Goal: Task Accomplishment & Management: Manage account settings

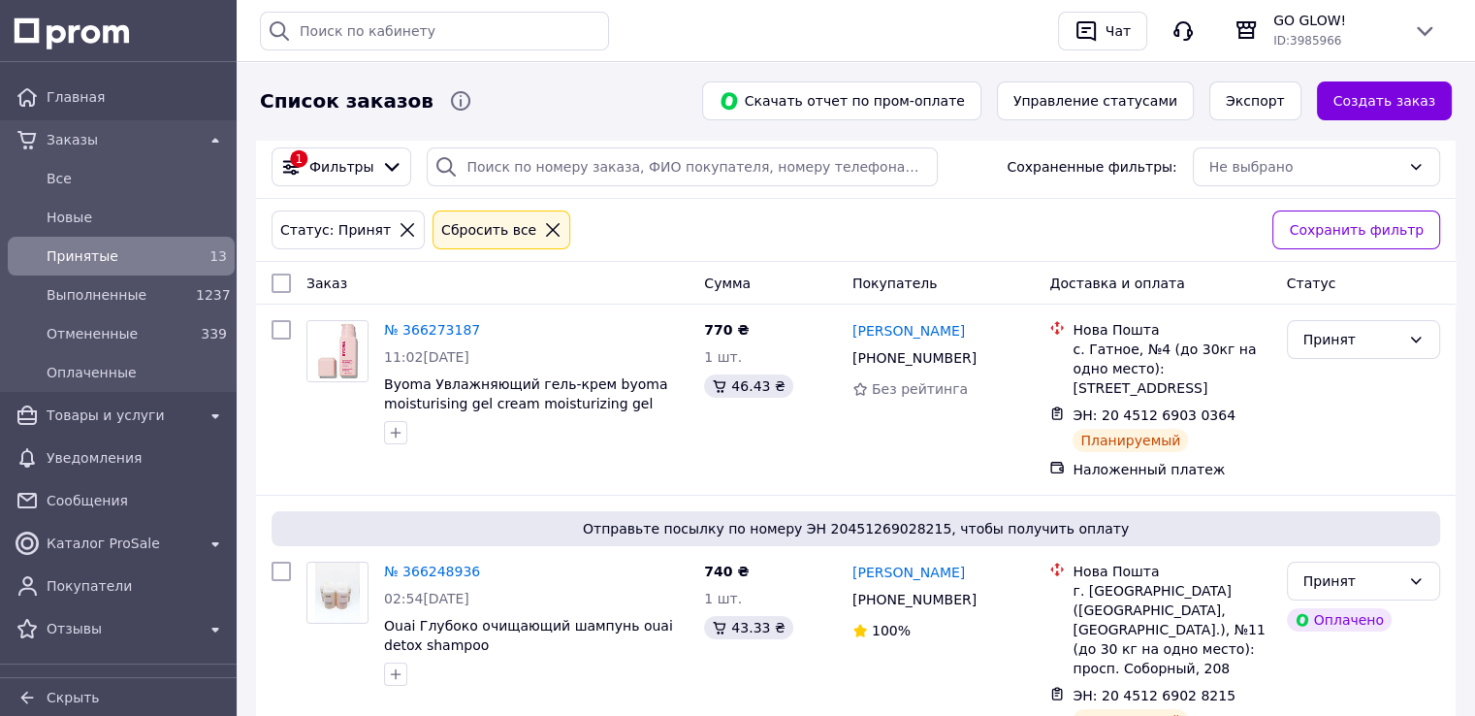
click at [78, 259] on span "Принятые" at bounding box center [118, 255] width 142 height 19
click at [60, 208] on span "Новые" at bounding box center [118, 217] width 142 height 19
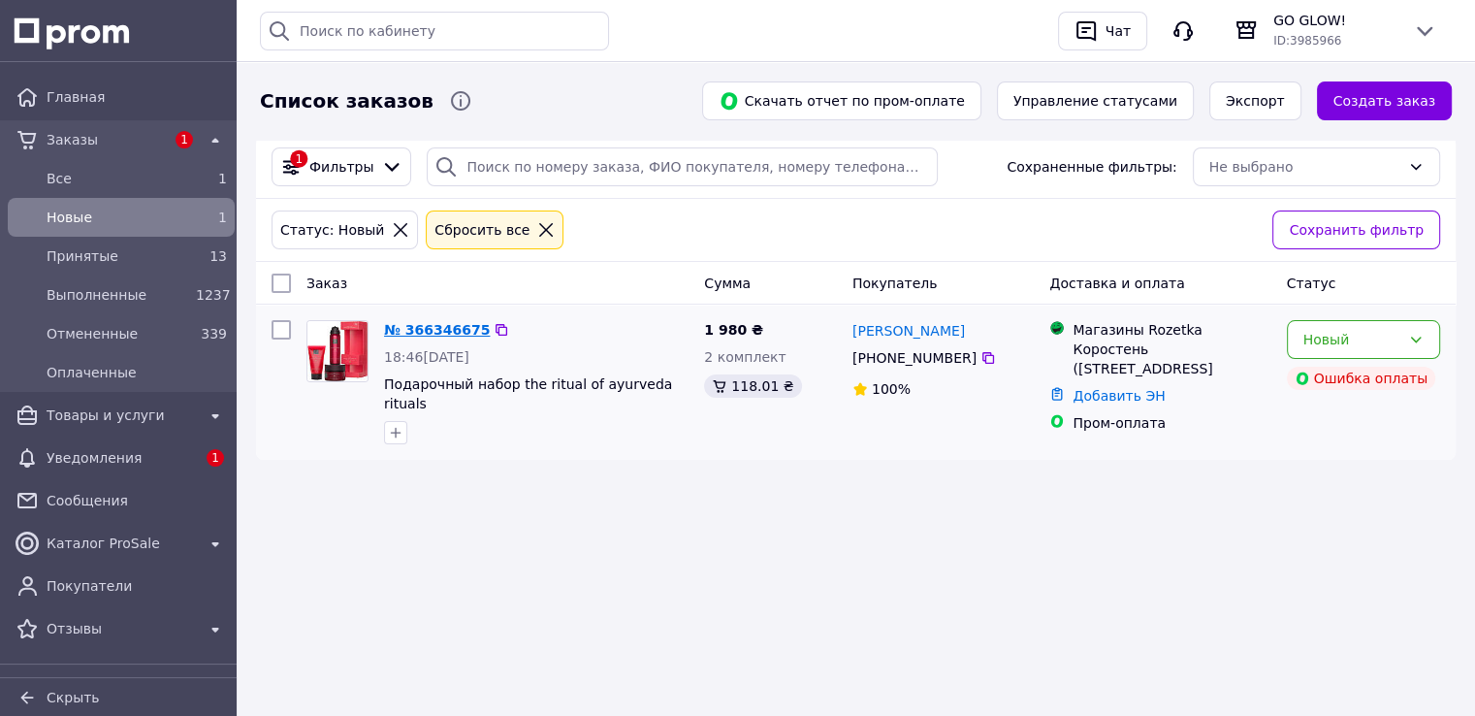
click at [444, 326] on link "№ 366346675" at bounding box center [437, 330] width 106 height 16
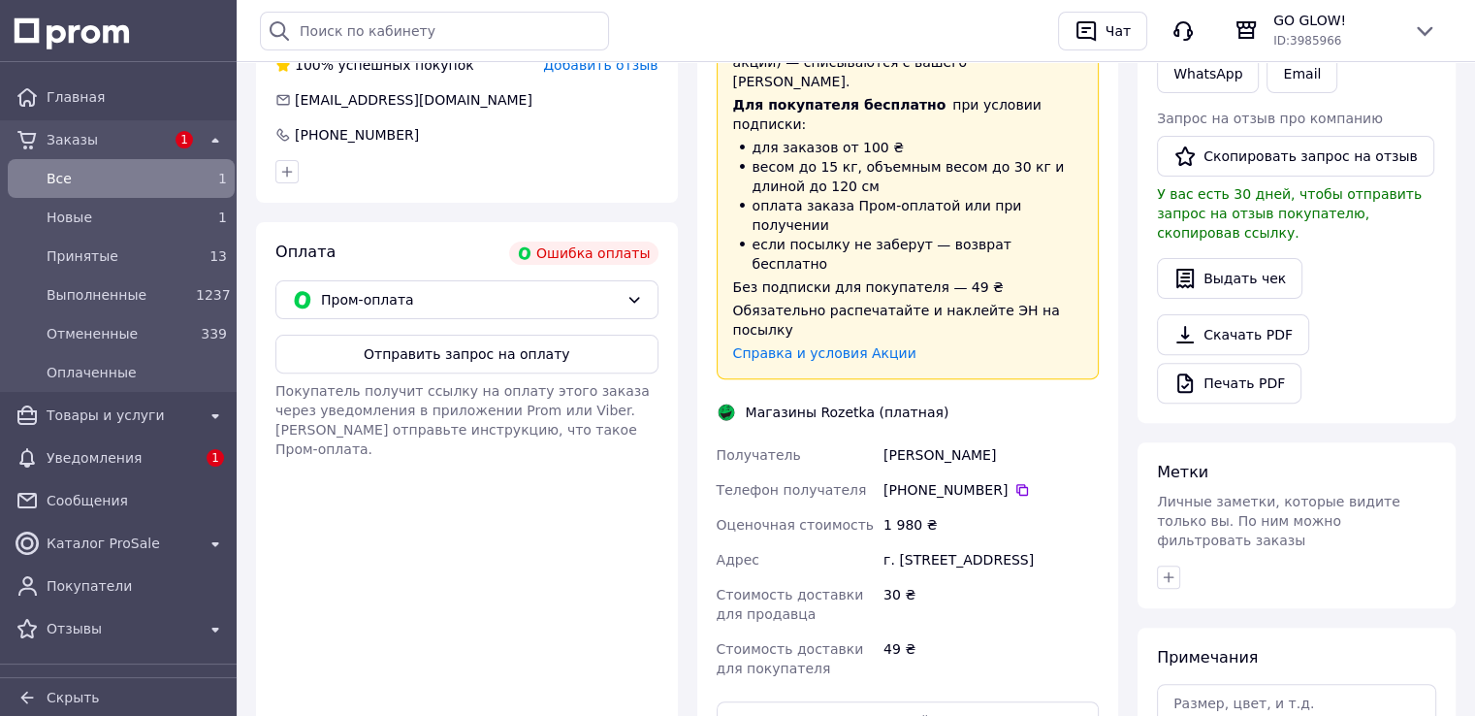
scroll to position [617, 0]
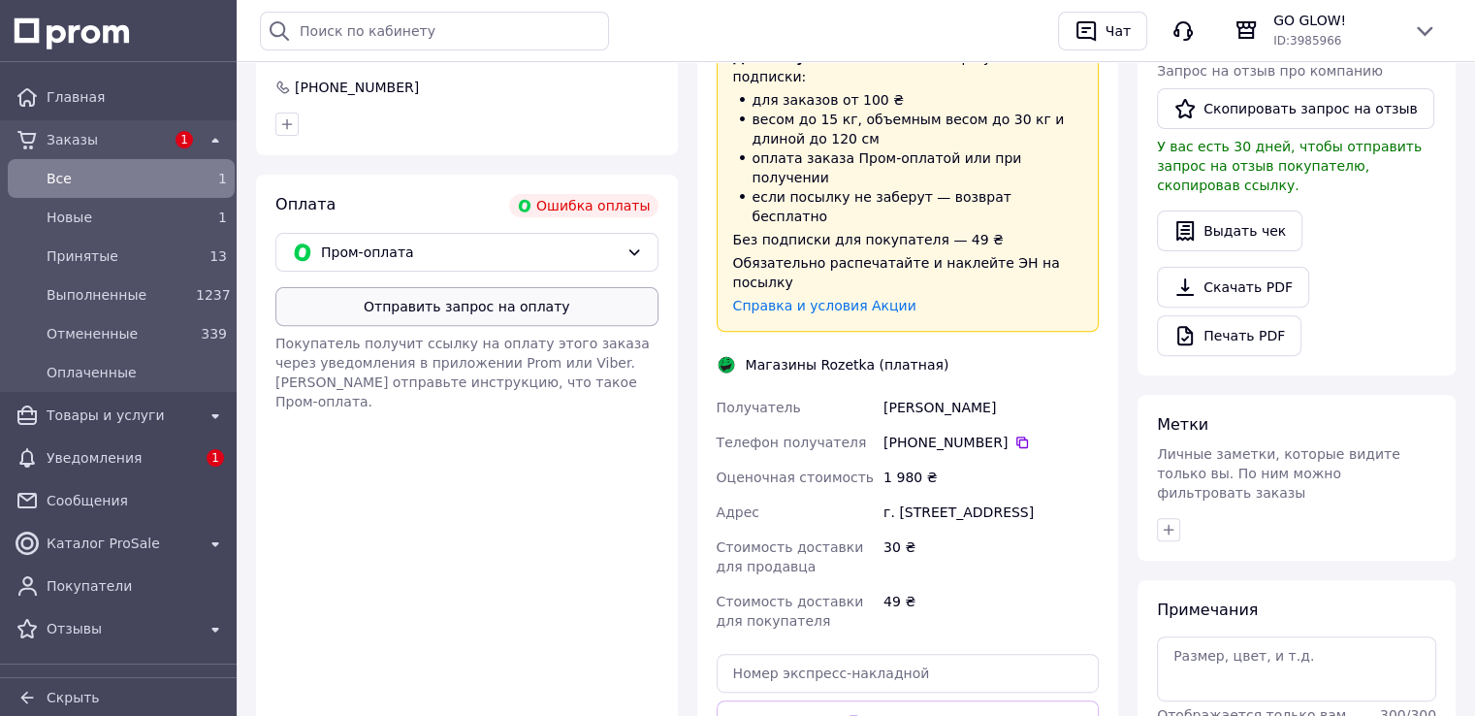
click at [407, 305] on button "Отправить запрос на оплату" at bounding box center [466, 306] width 383 height 39
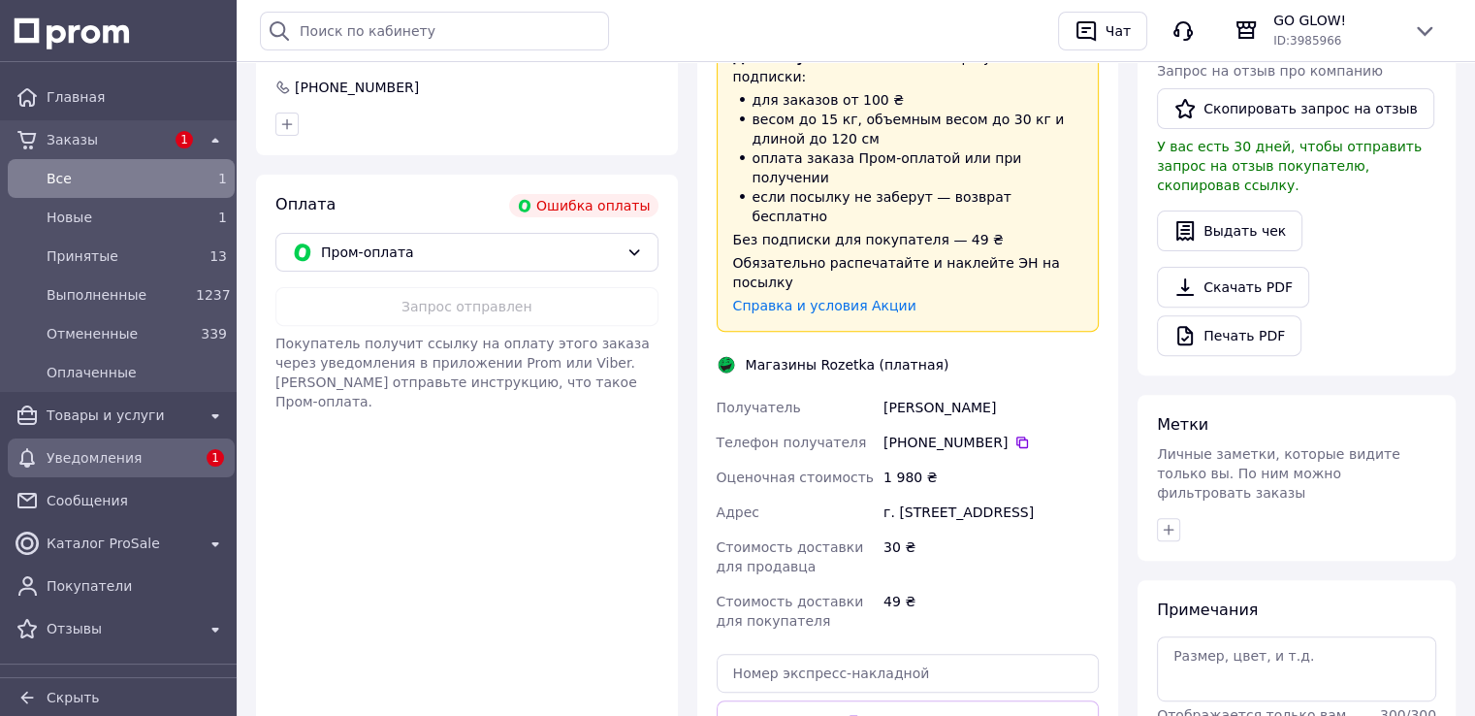
click at [106, 459] on span "Уведомления" at bounding box center [121, 457] width 149 height 19
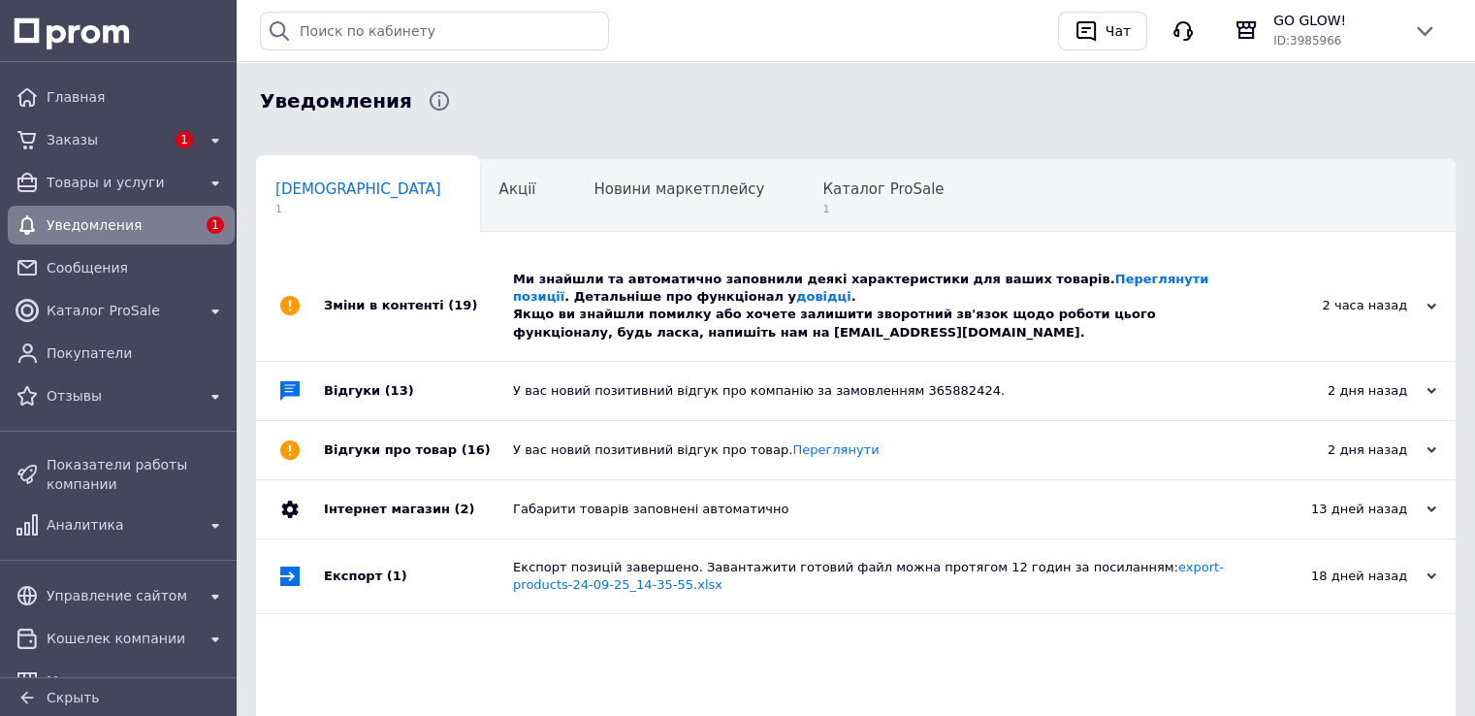
click at [783, 272] on div "Ми знайшли та автоматично заповнили деякі характеристики для ваших товарів. Пер…" at bounding box center [877, 306] width 729 height 71
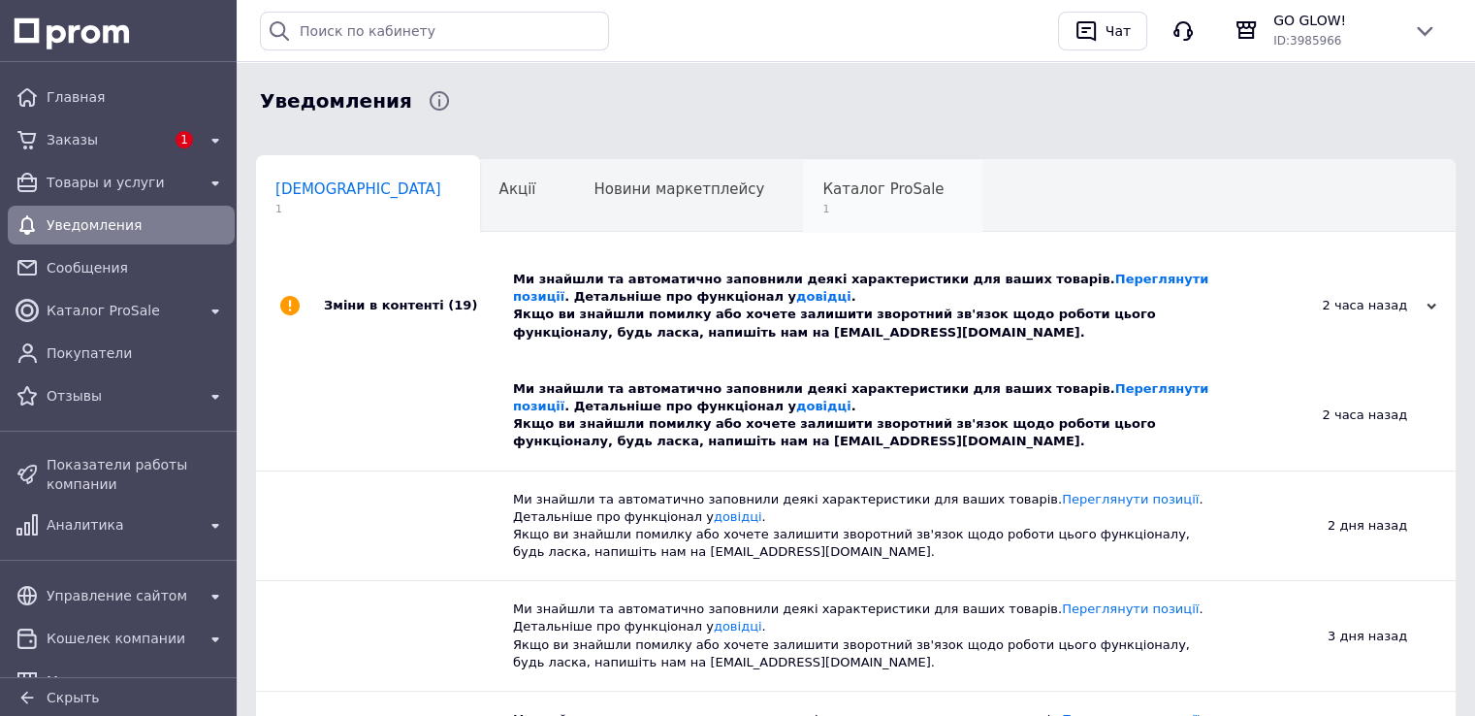
click at [822, 188] on span "Каталог ProSale" at bounding box center [882, 188] width 121 height 17
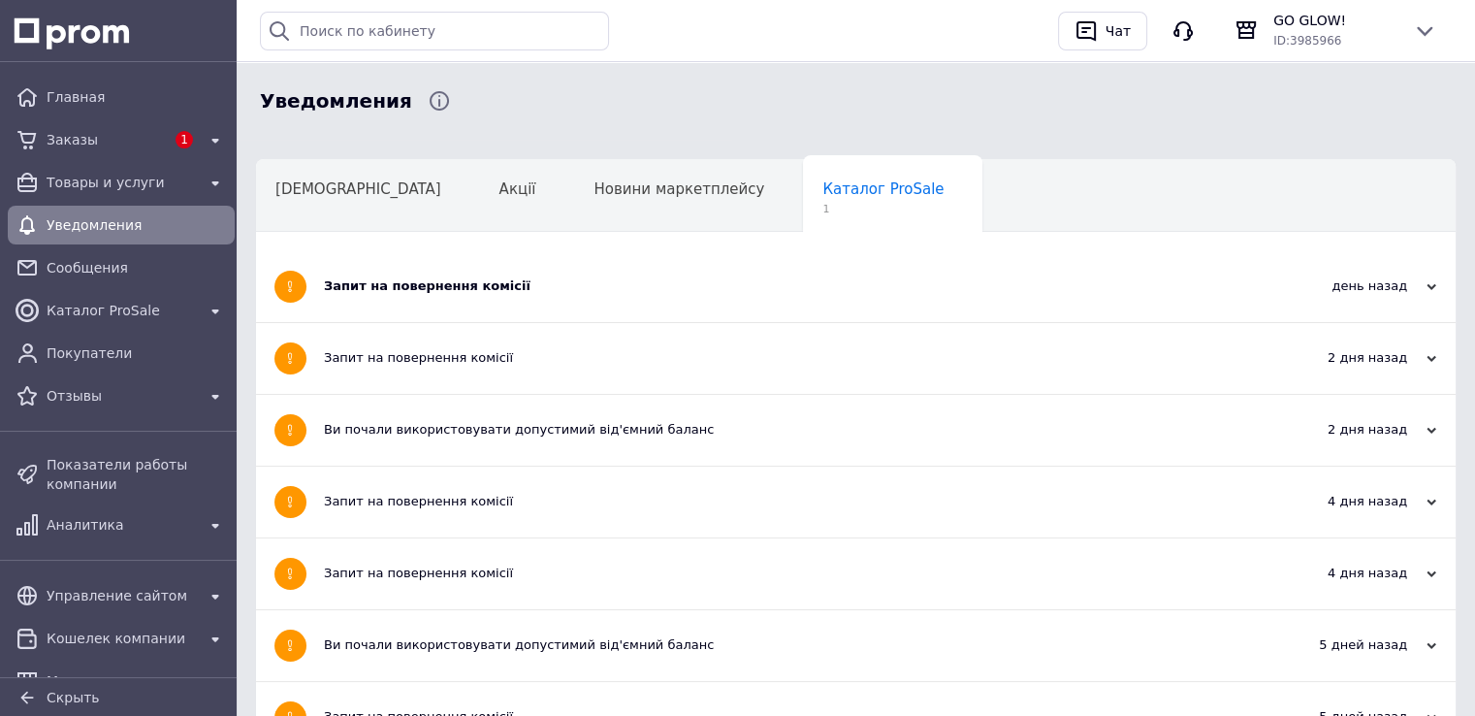
click at [572, 293] on div "Запит на повернення комісії" at bounding box center [783, 285] width 918 height 17
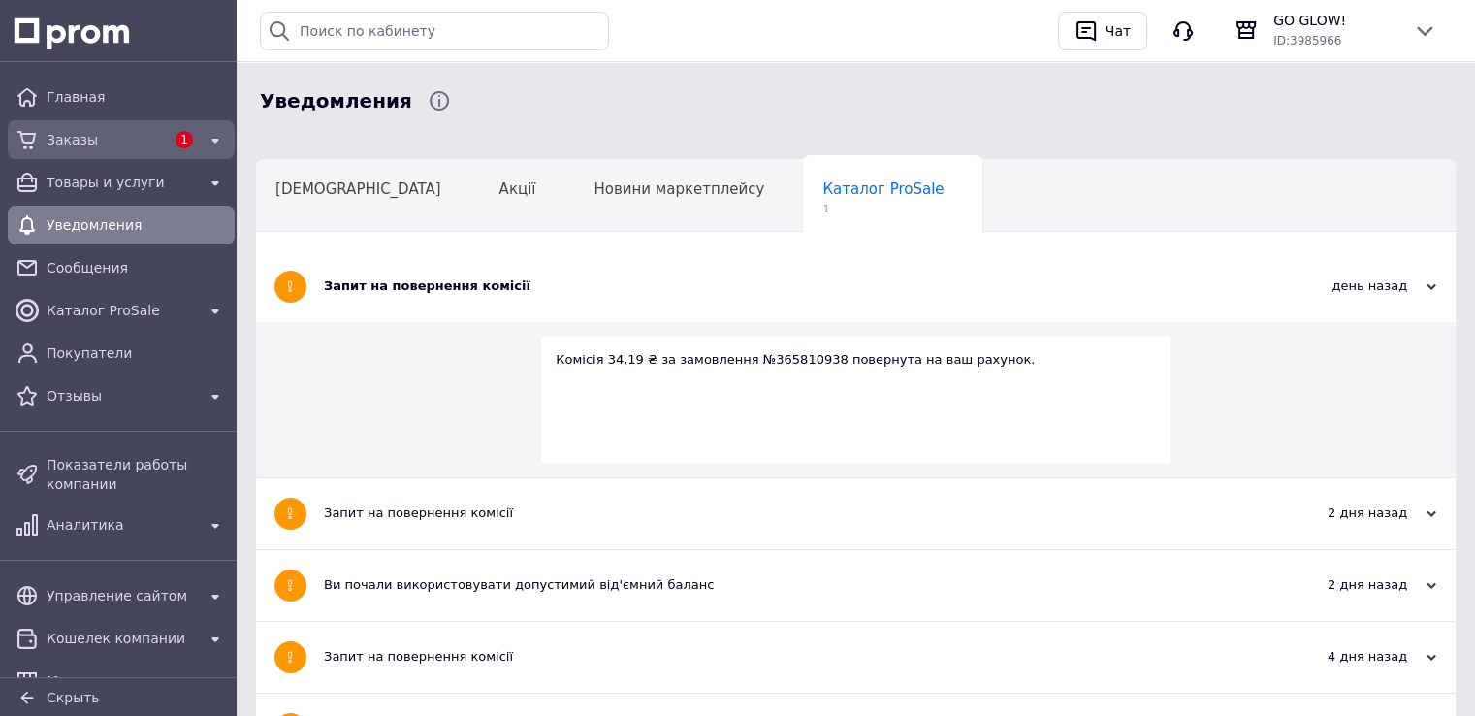
click at [91, 144] on span "Заказы" at bounding box center [106, 139] width 118 height 19
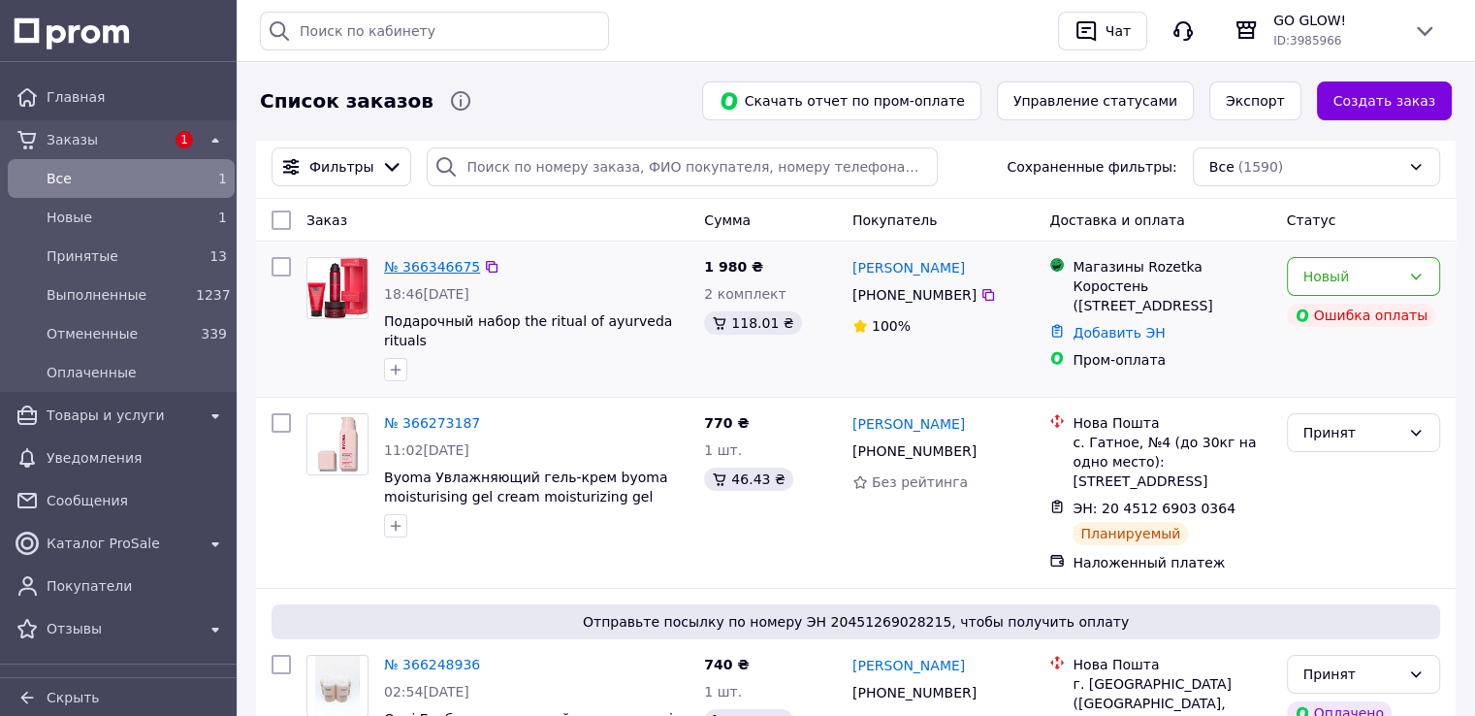
click at [409, 261] on link "№ 366346675" at bounding box center [432, 267] width 96 height 16
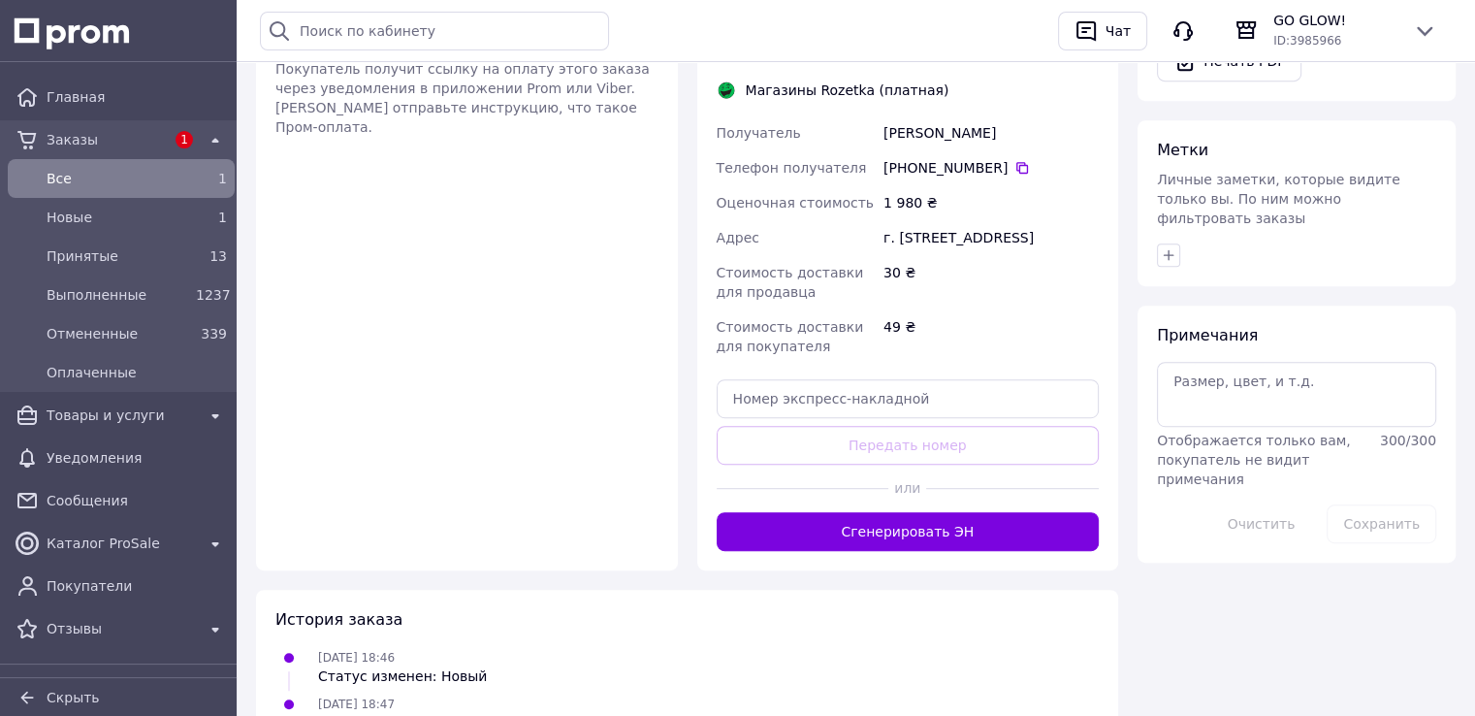
scroll to position [908, 0]
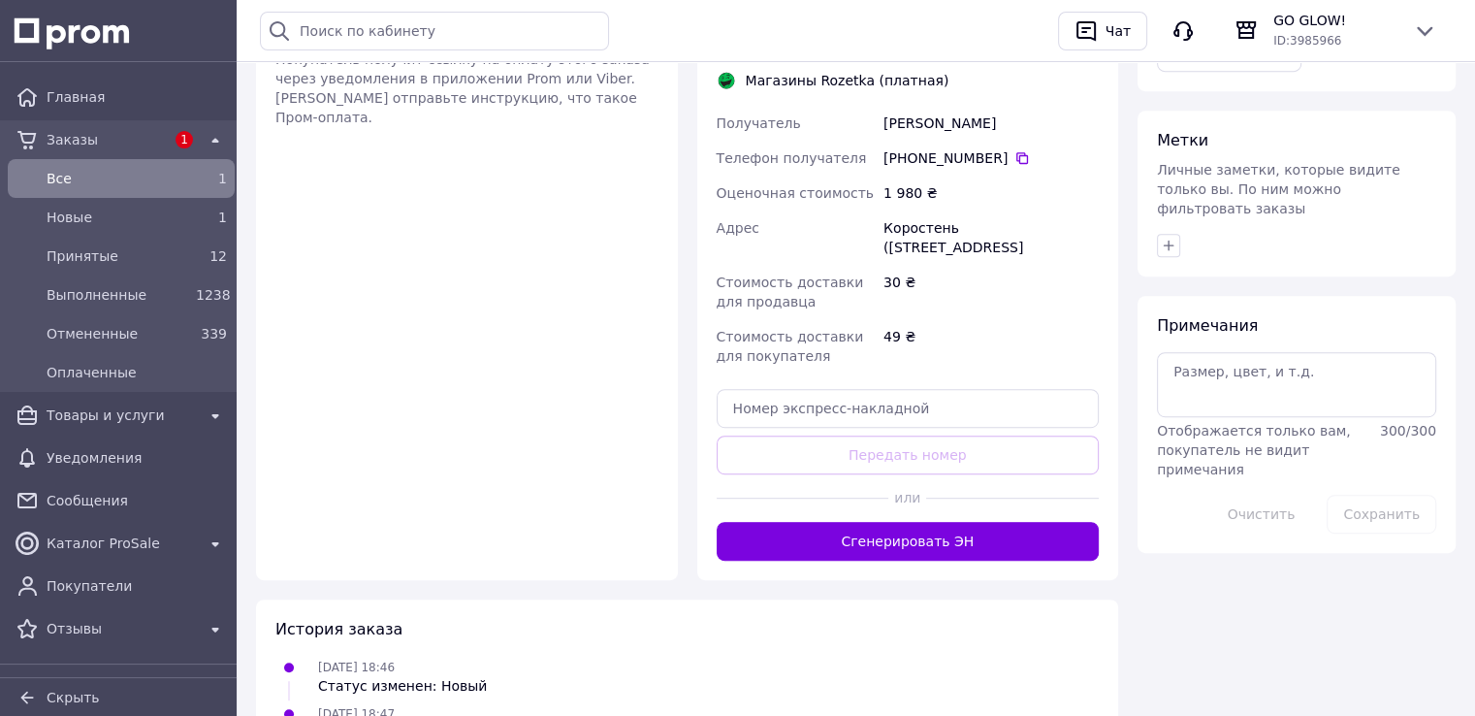
scroll to position [908, 0]
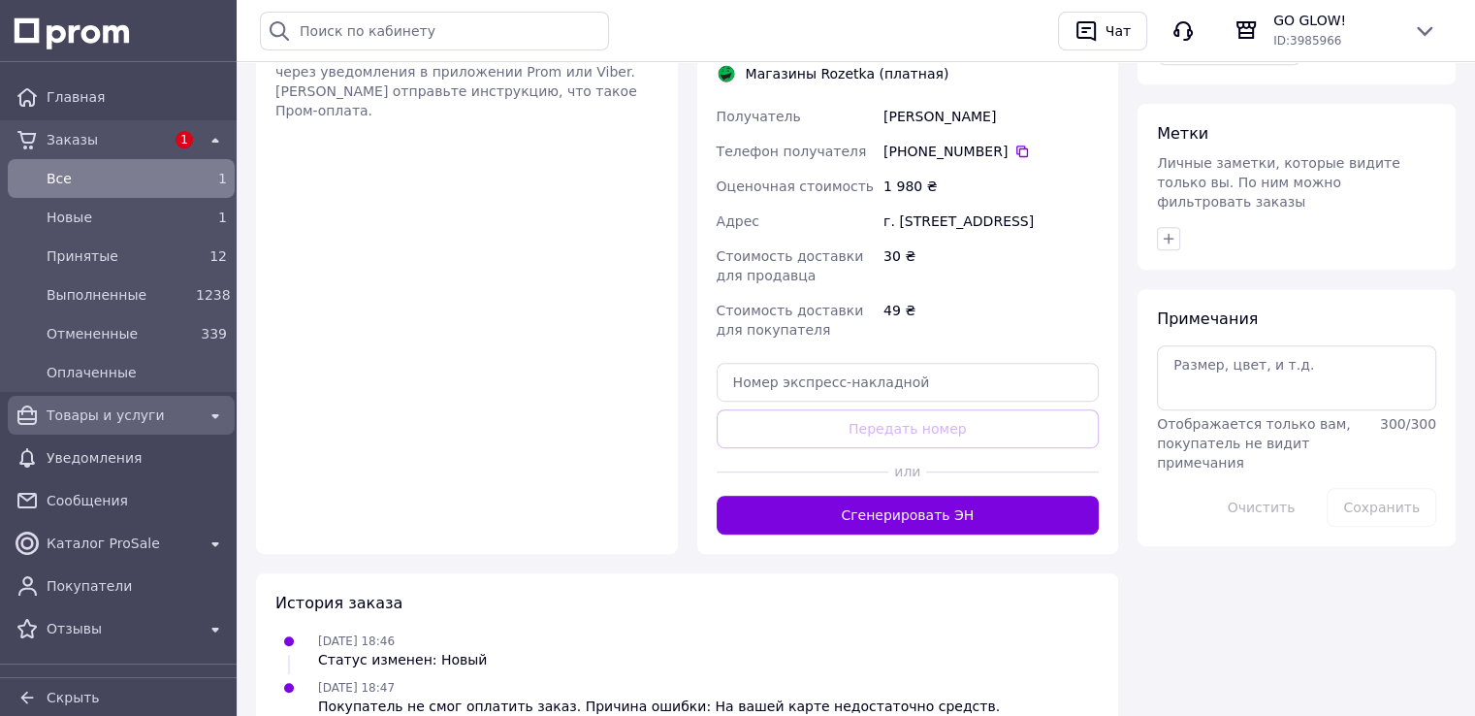
click at [91, 410] on span "Товары и услуги" at bounding box center [121, 414] width 149 height 19
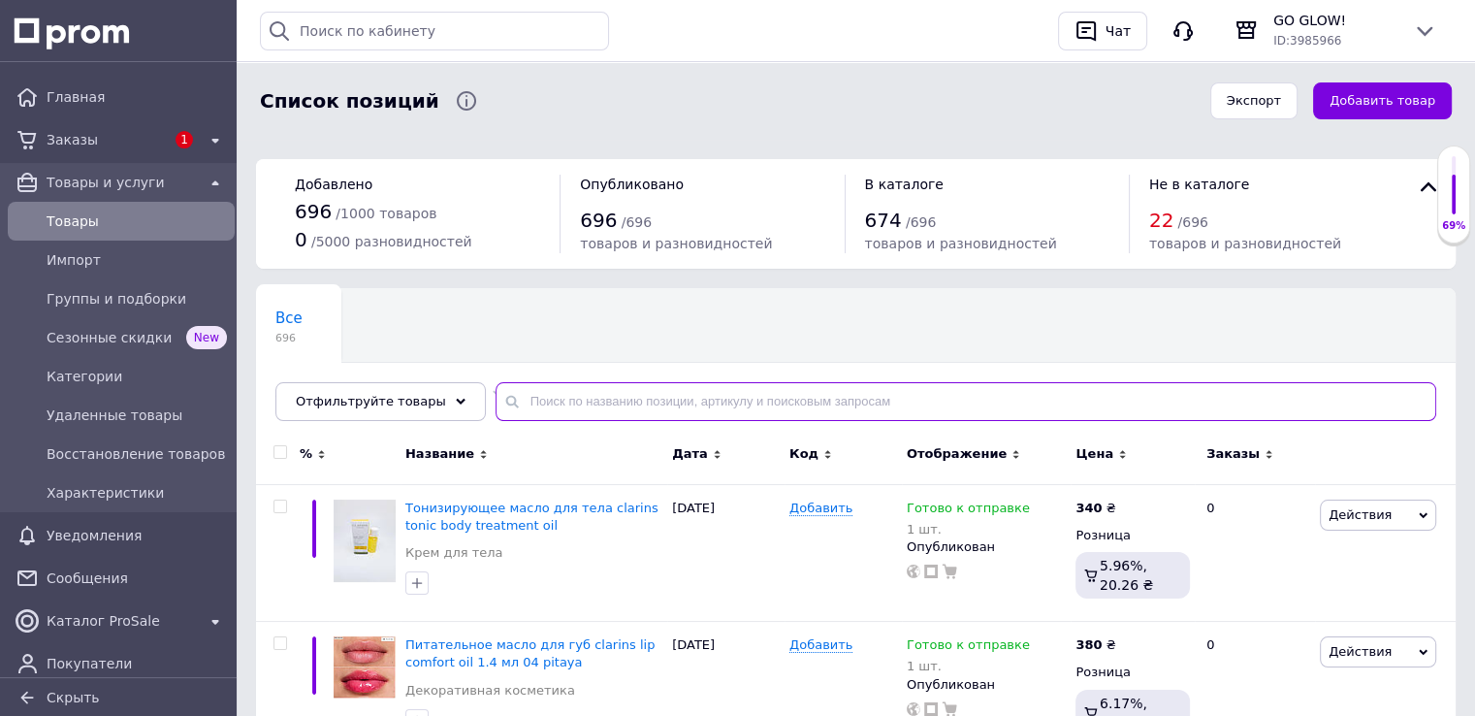
click at [605, 400] on input "text" at bounding box center [965, 401] width 941 height 39
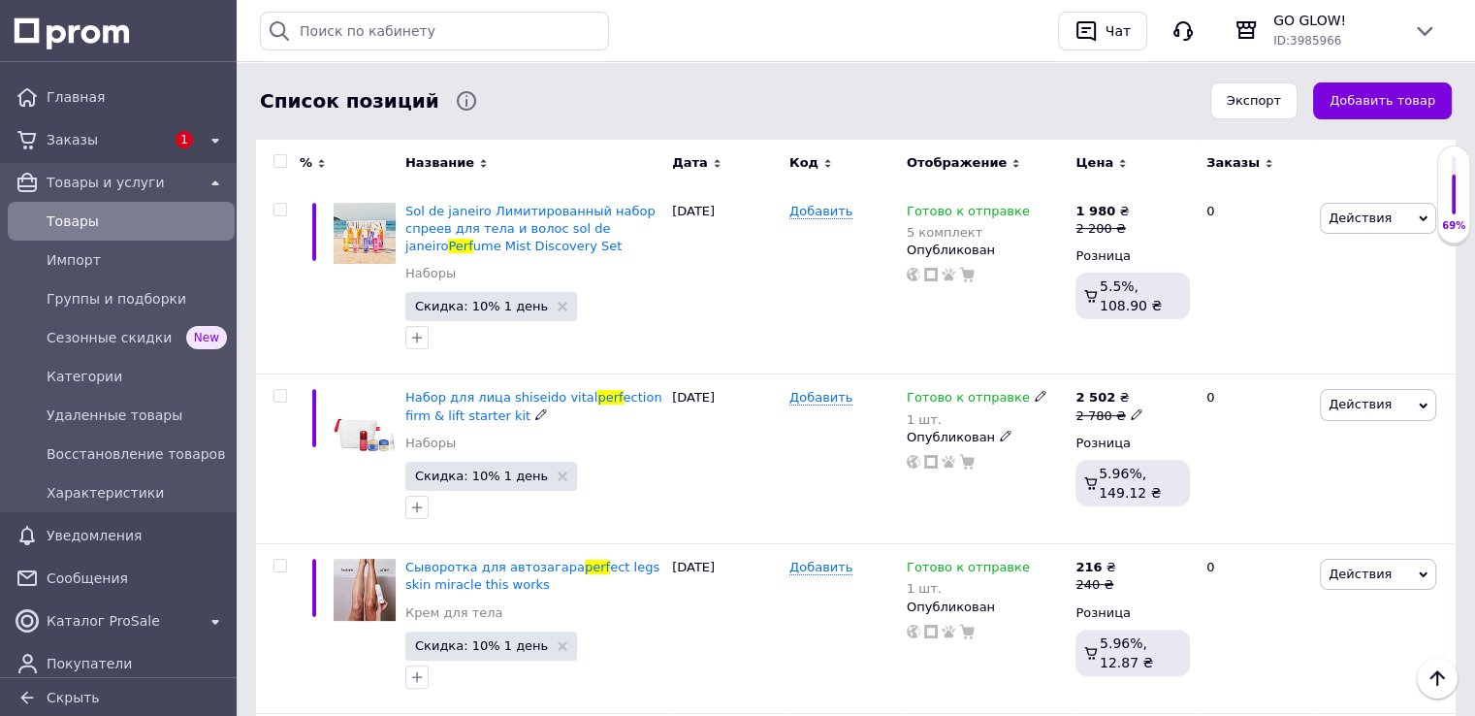
scroll to position [97, 0]
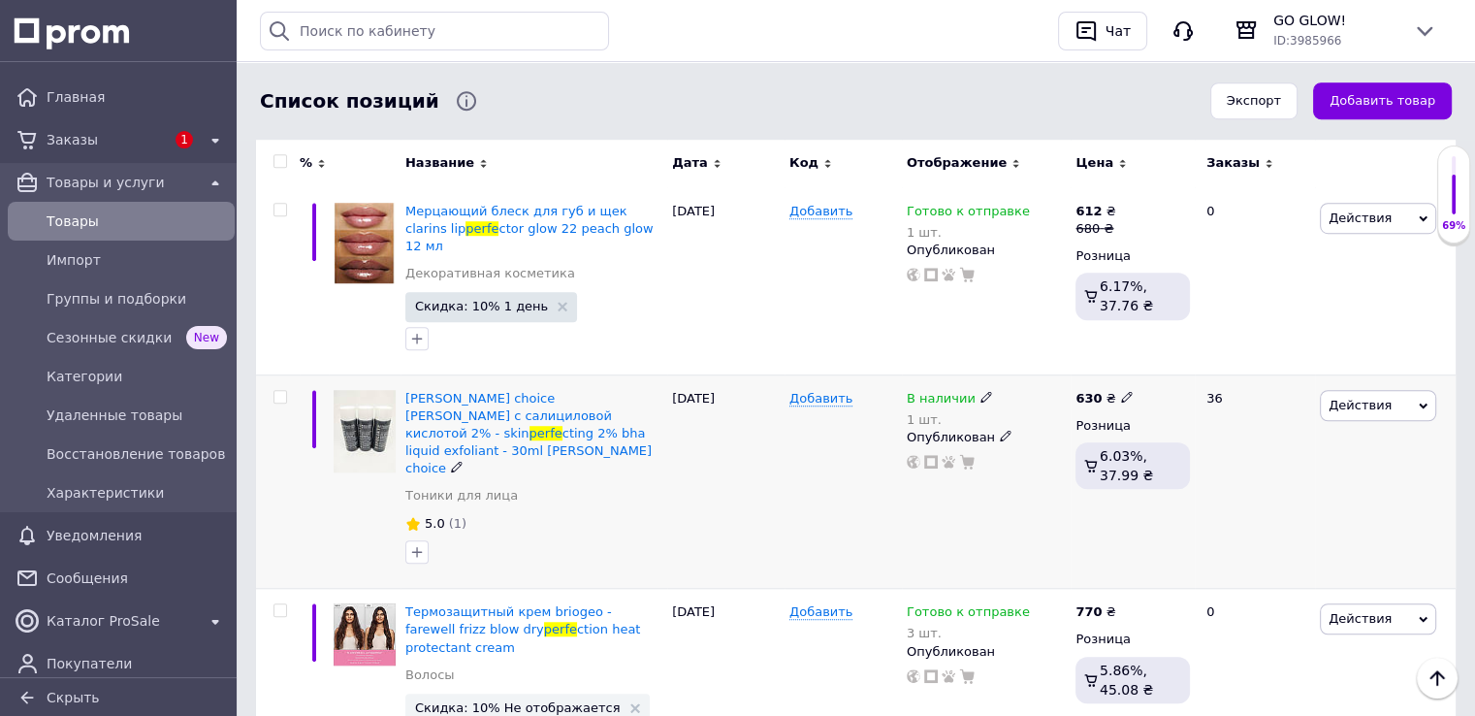
scroll to position [1358, 0]
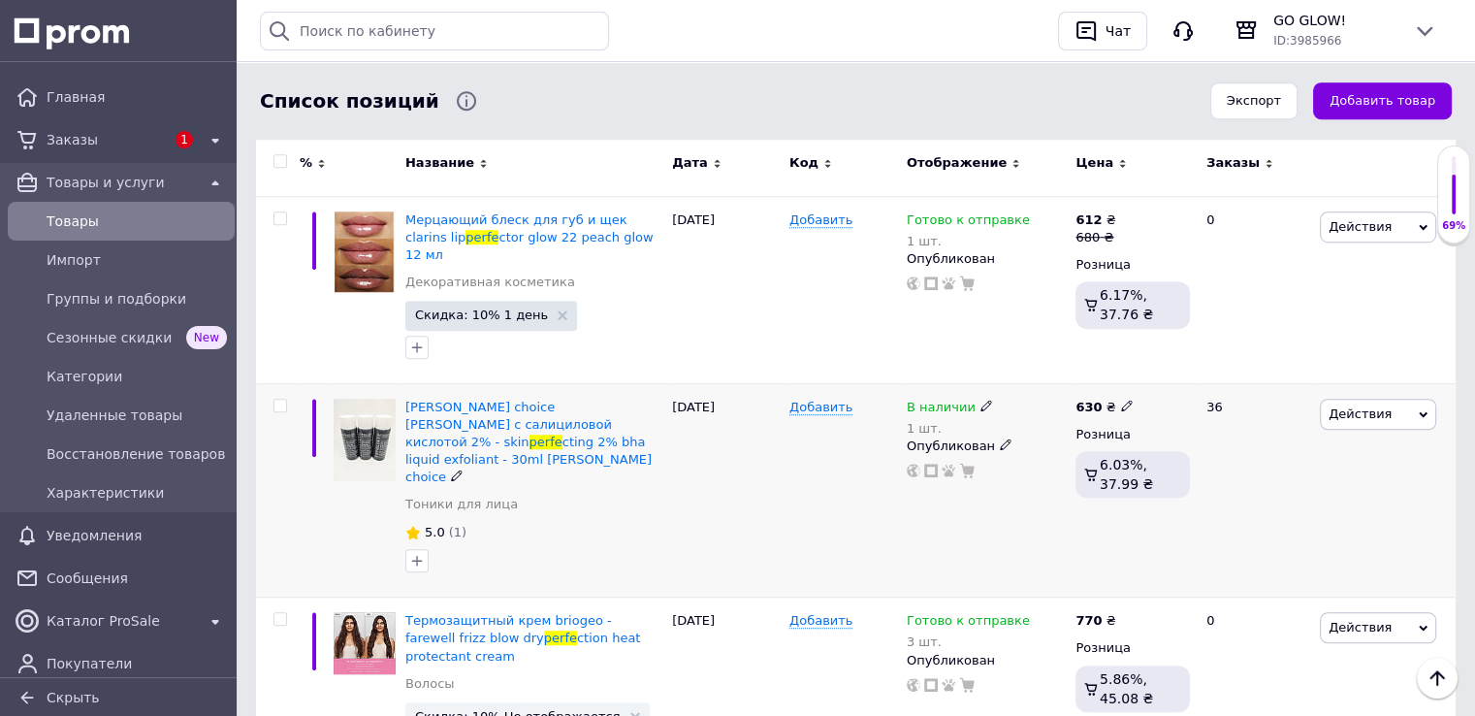
type input "perfe"
click at [980, 400] on icon at bounding box center [986, 406] width 12 height 12
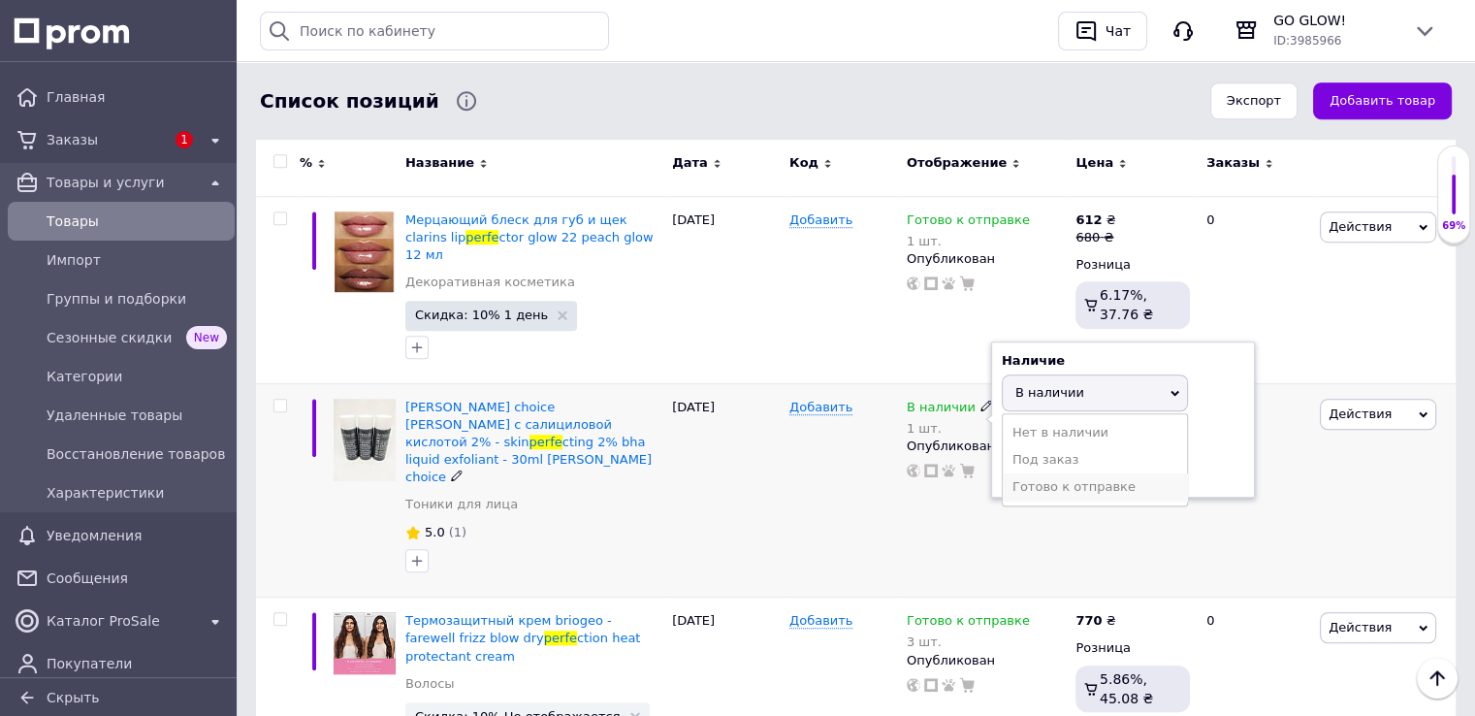
click at [1071, 473] on li "Готово к отправке" at bounding box center [1095, 486] width 184 height 27
drag, startPoint x: 1039, startPoint y: 385, endPoint x: 1006, endPoint y: 399, distance: 36.6
click at [1004, 448] on input "1" at bounding box center [1075, 467] width 147 height 39
click at [985, 463] on div "В наличии 1 шт. Наличие Готово к отправке В наличии Нет в наличии Под заказ Ост…" at bounding box center [987, 490] width 170 height 214
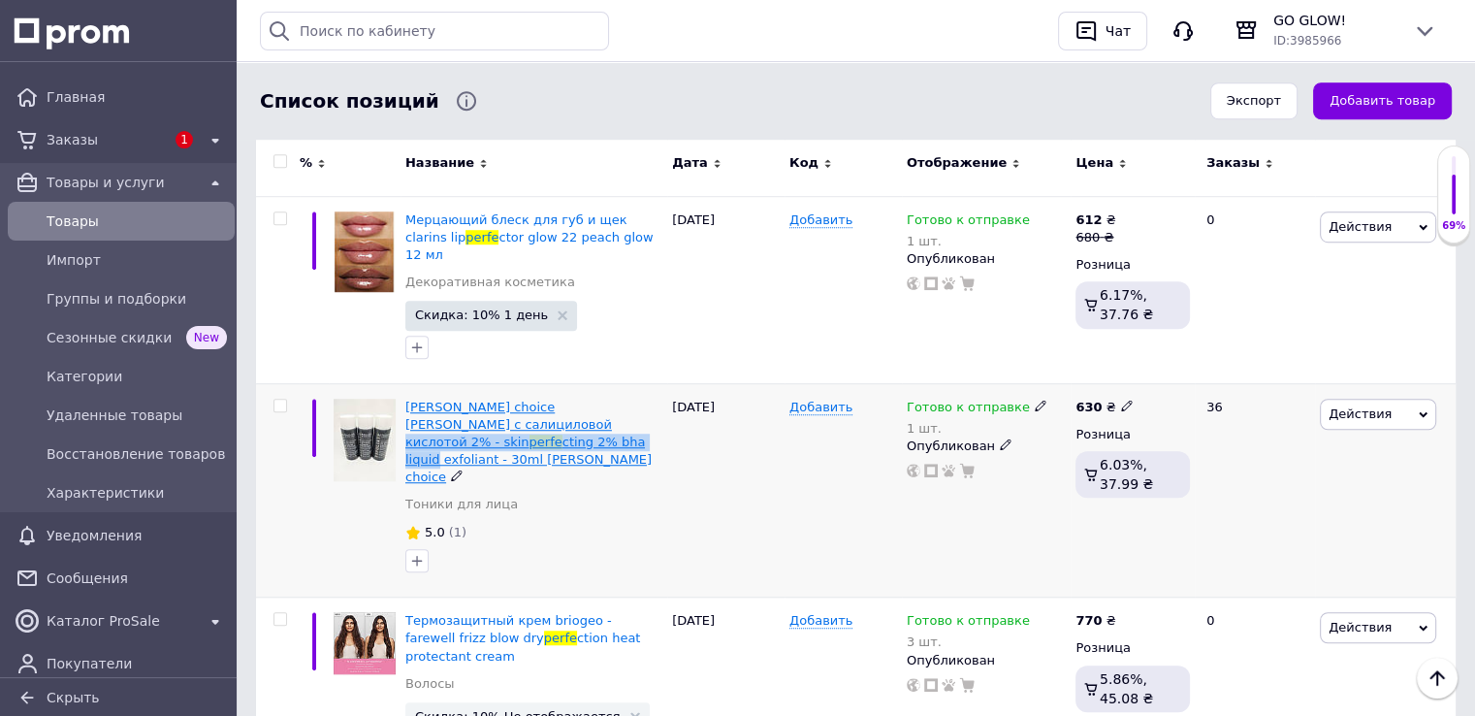
drag, startPoint x: 659, startPoint y: 354, endPoint x: 493, endPoint y: 354, distance: 166.8
click at [490, 399] on div "Paulas choice Тоник с салициловой кислотой 2% - skin perfe cting 2% bha liquid …" at bounding box center [533, 443] width 257 height 88
copy span "skin perfe cting 2% bha liquid"
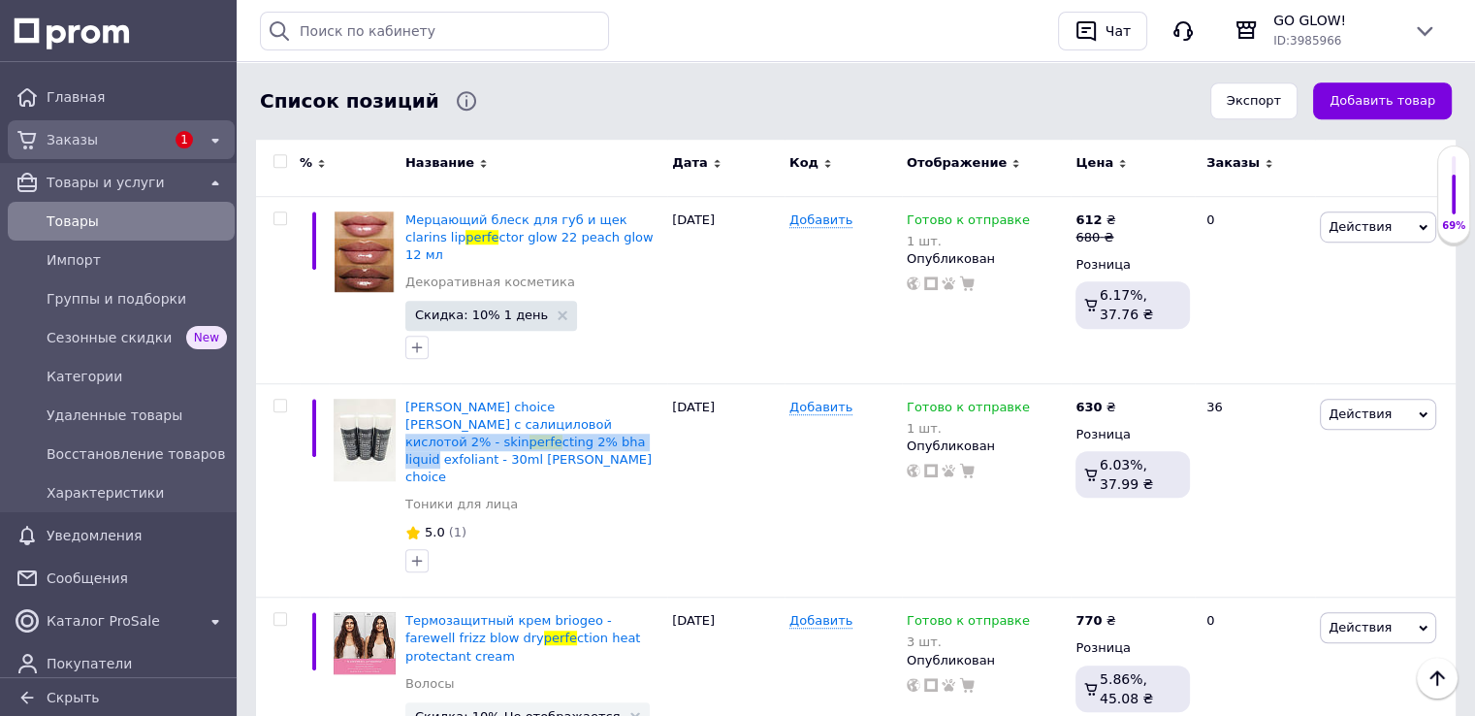
click at [100, 137] on span "Заказы" at bounding box center [106, 139] width 118 height 19
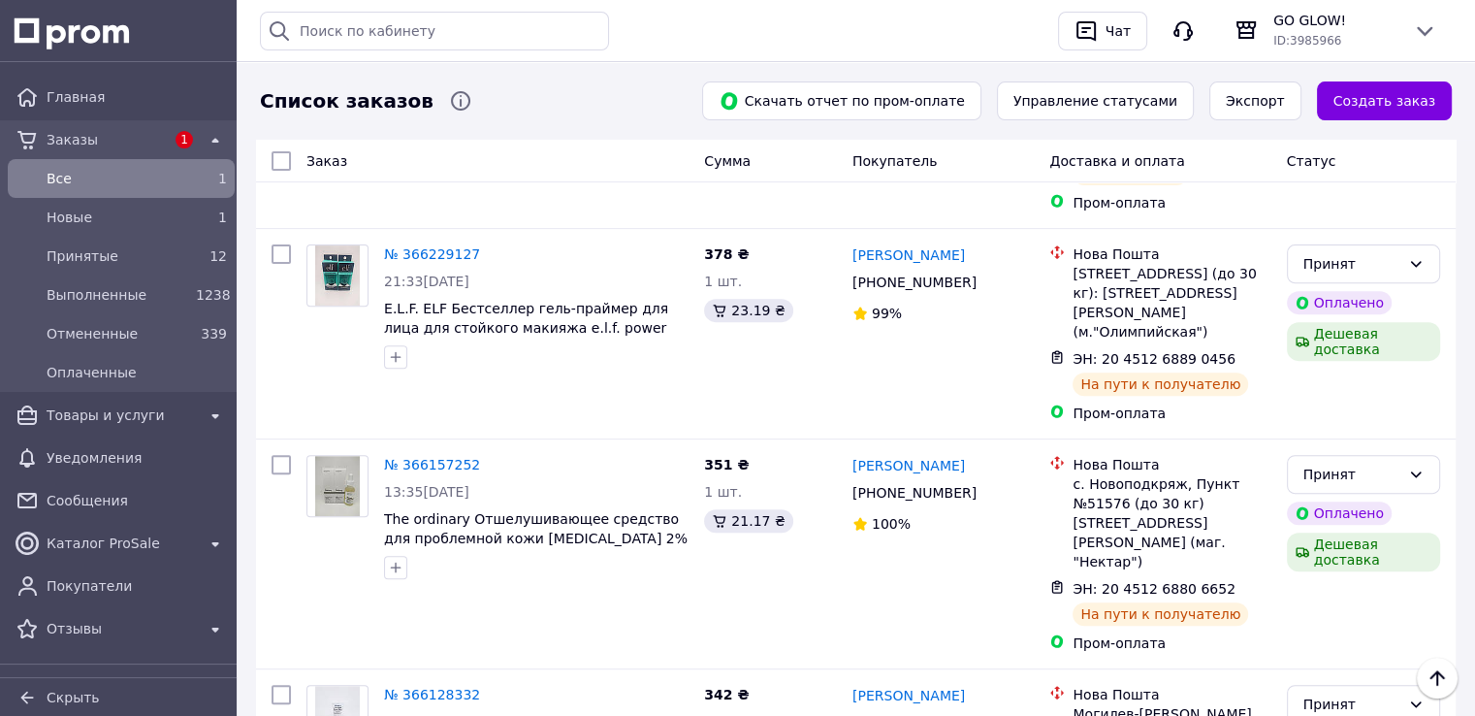
scroll to position [679, 0]
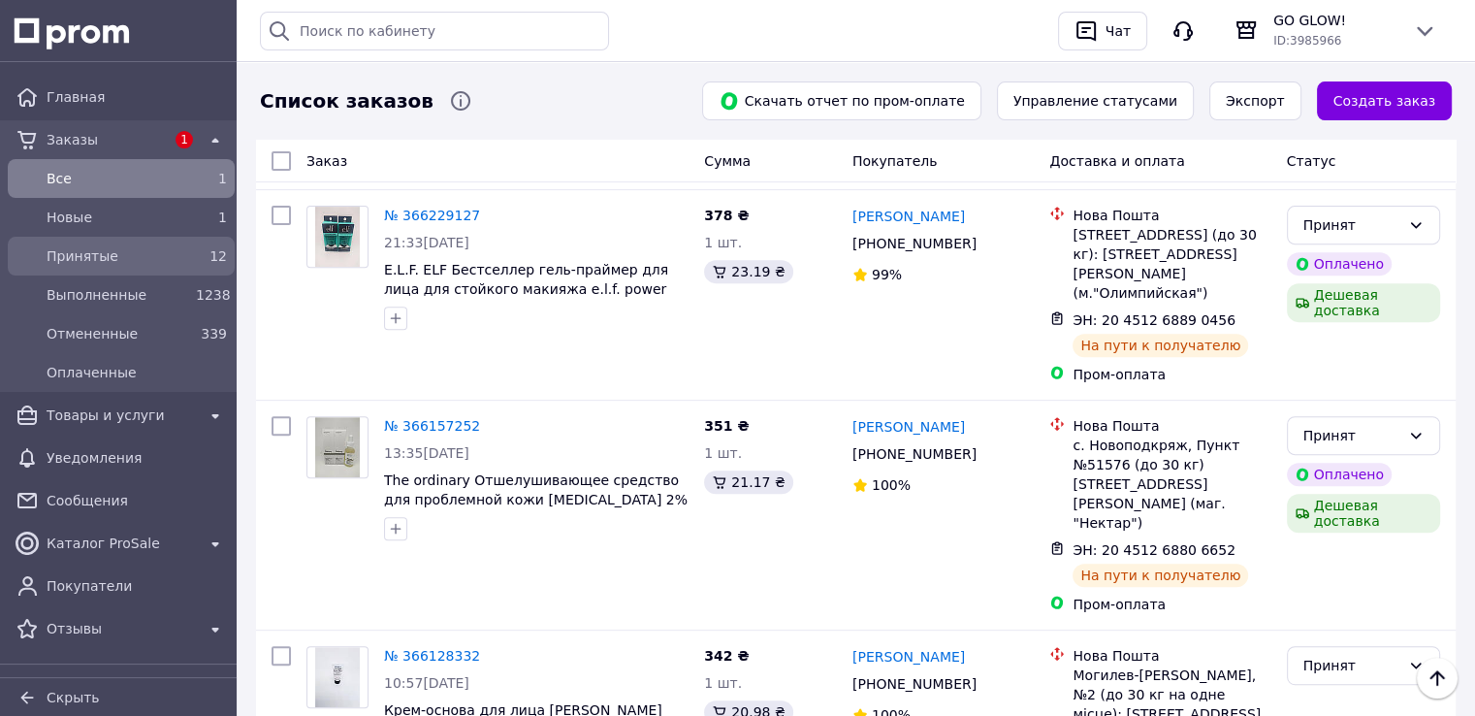
click at [101, 247] on span "Принятые" at bounding box center [118, 255] width 142 height 19
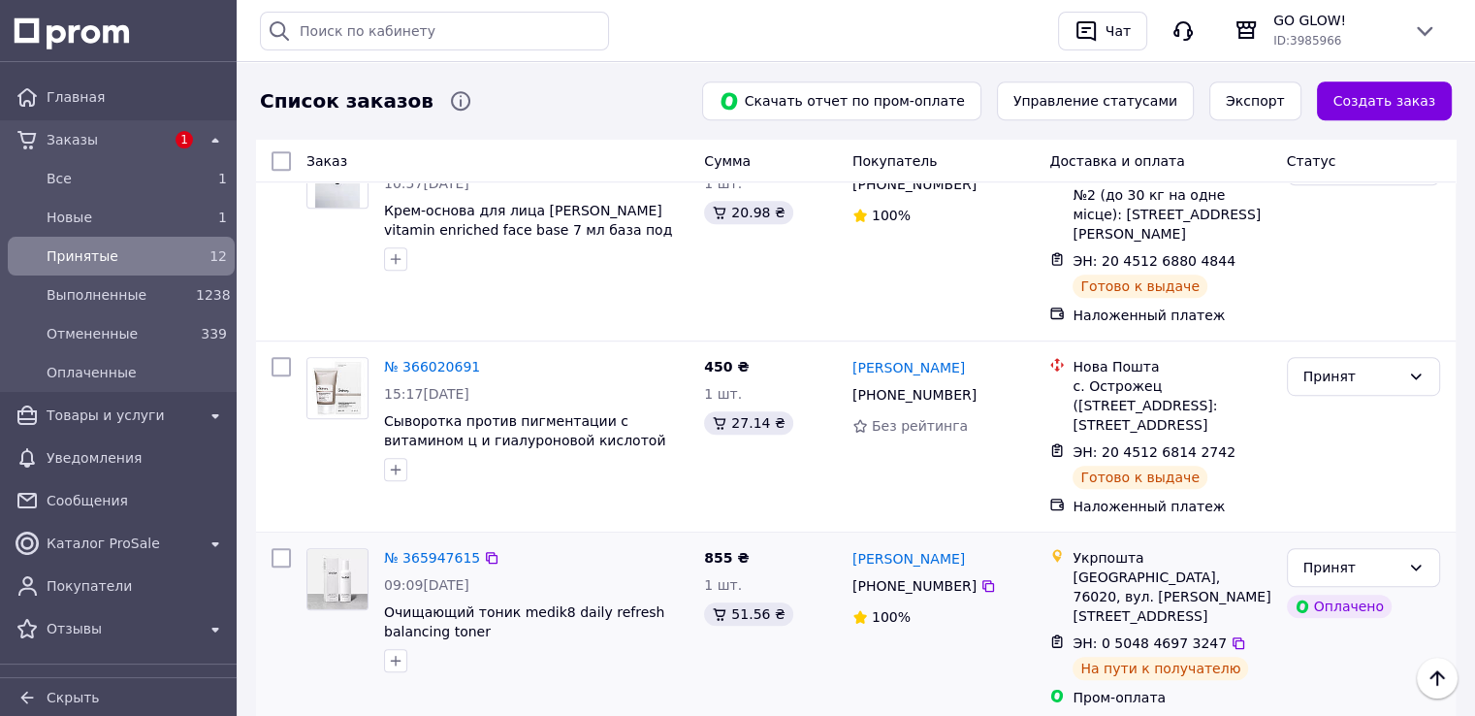
scroll to position [1182, 0]
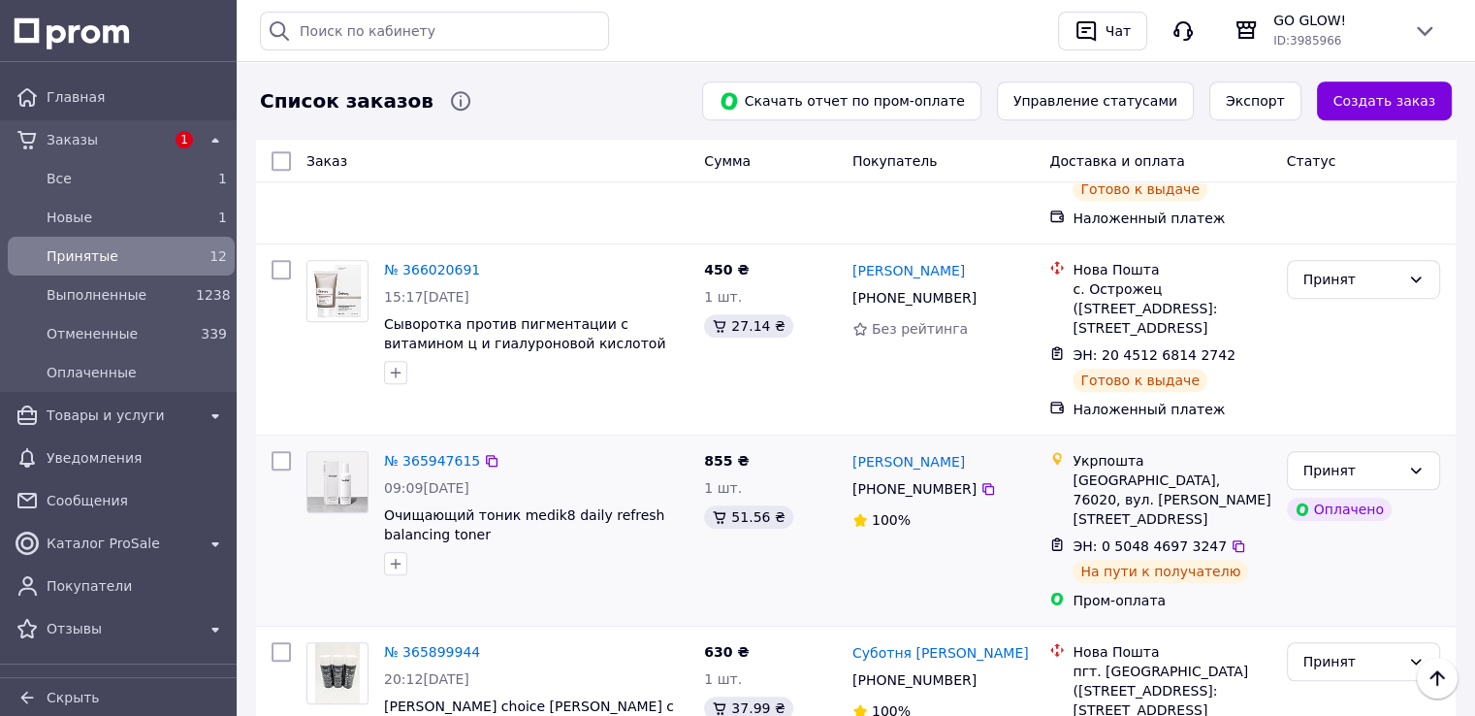
click at [265, 486] on div "№ 365947615 09:09, 10.10.2025 Очищающий тоник medik8 daily refresh balancing to…" at bounding box center [855, 530] width 1199 height 190
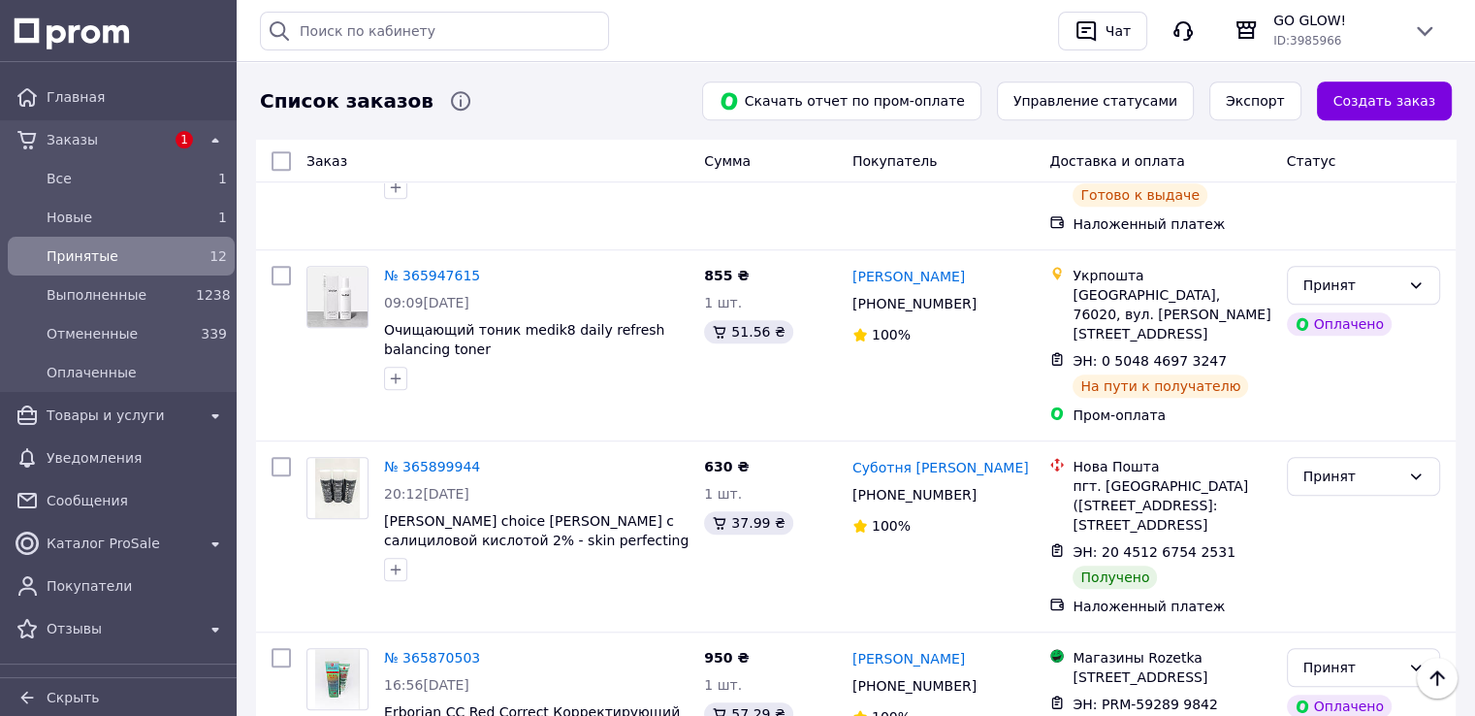
scroll to position [1376, 0]
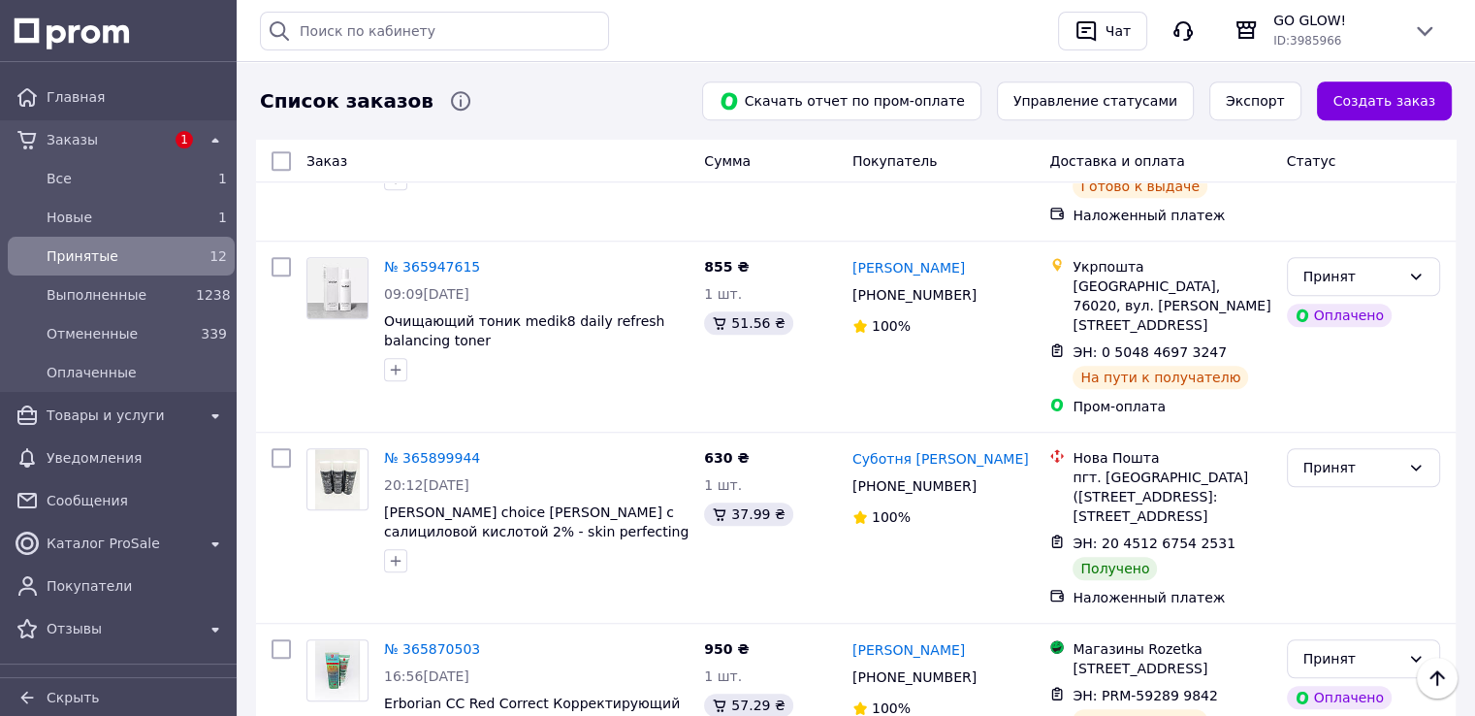
click at [1464, 352] on div "Список заказов Скачать отчет по пром-оплате Управление статусами Экспорт Создат…" at bounding box center [856, 75] width 1238 height 2786
click at [1346, 457] on div "Принят" at bounding box center [1351, 467] width 97 height 21
click at [1326, 374] on li "Выполнен" at bounding box center [1362, 375] width 151 height 35
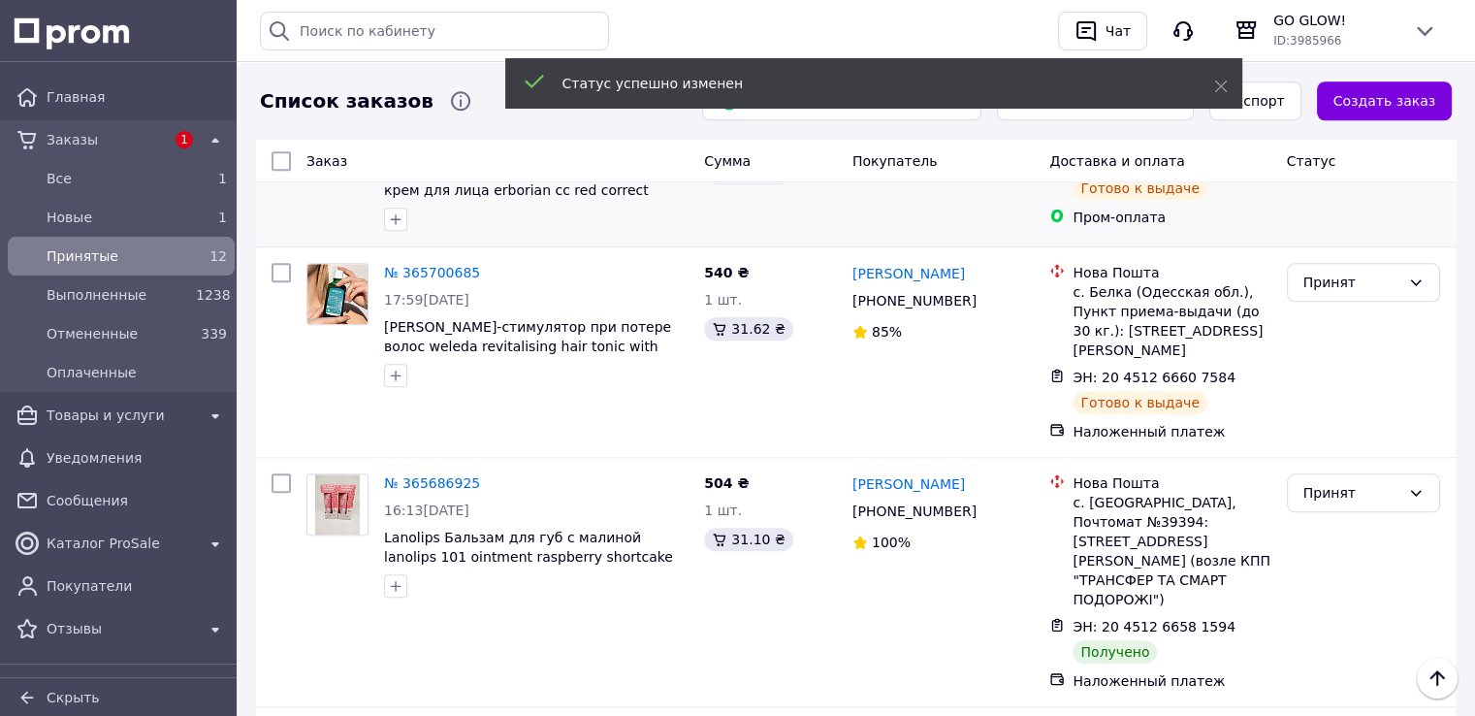
scroll to position [1958, 0]
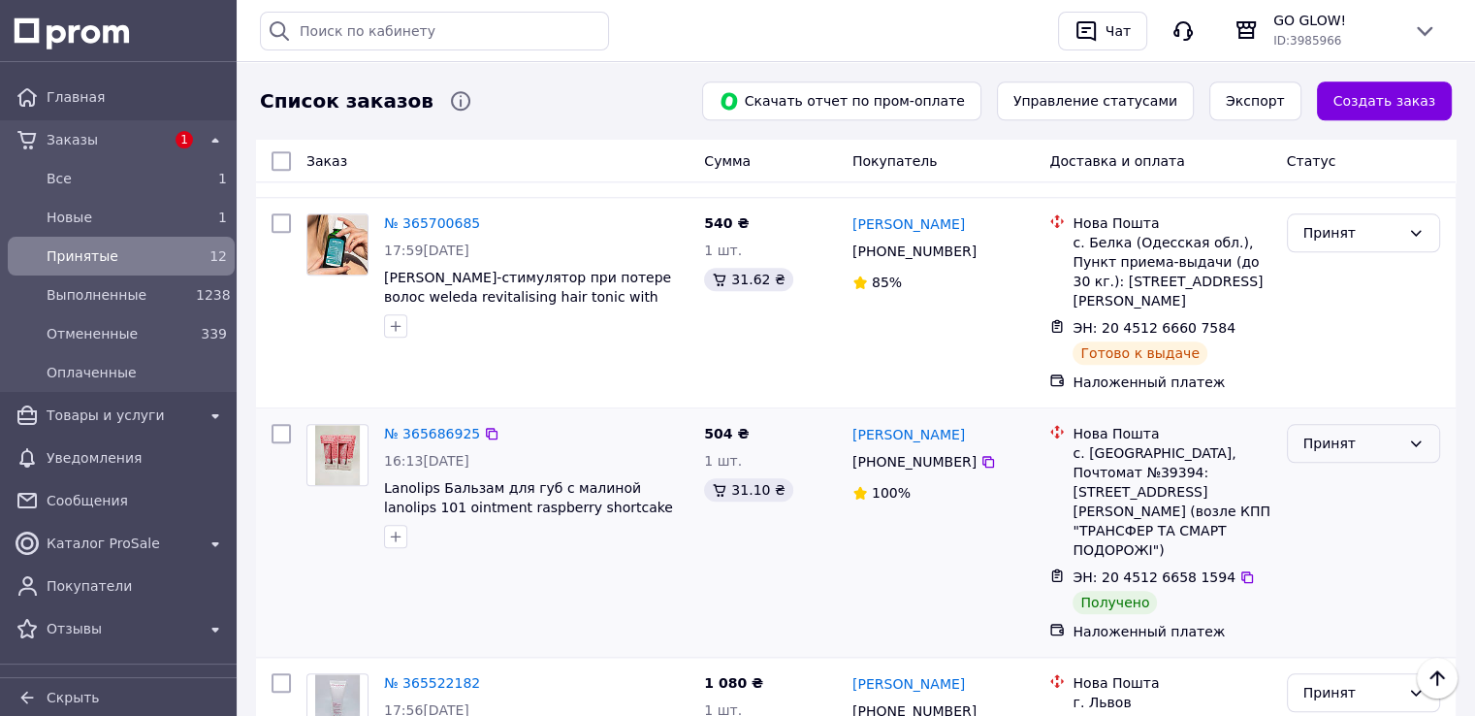
click at [1328, 432] on div "Принят" at bounding box center [1351, 442] width 97 height 21
click at [1315, 328] on li "Выполнен" at bounding box center [1362, 332] width 151 height 35
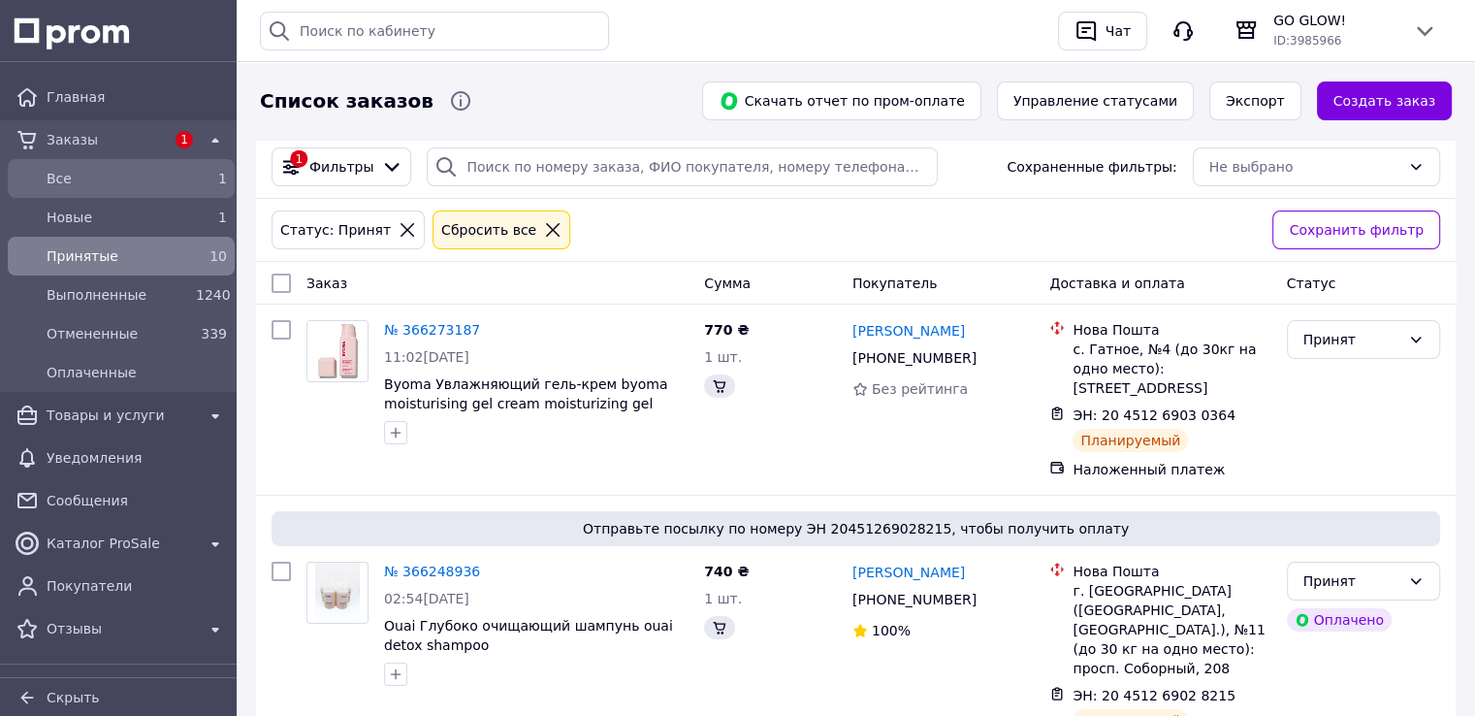
click at [81, 184] on span "Все" at bounding box center [118, 178] width 142 height 19
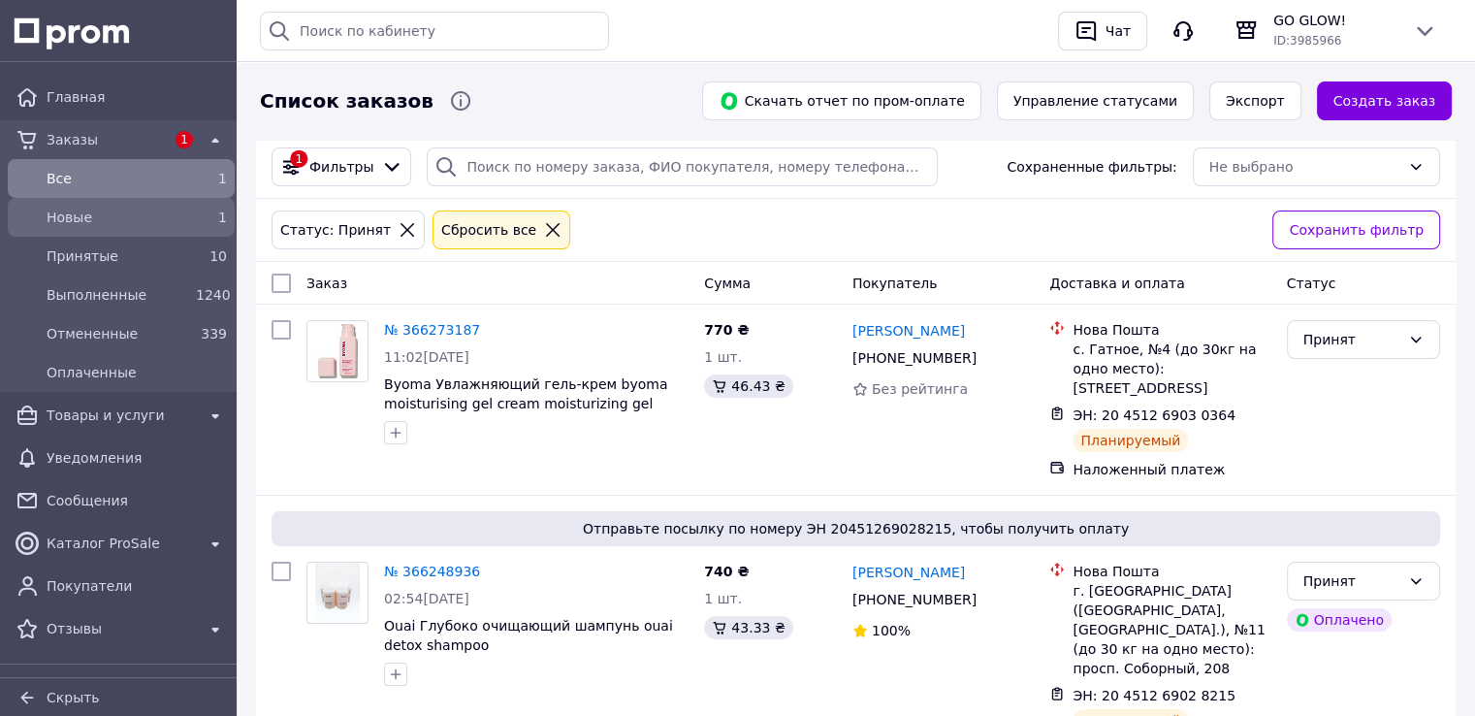
click at [86, 228] on div "Новые" at bounding box center [117, 217] width 149 height 27
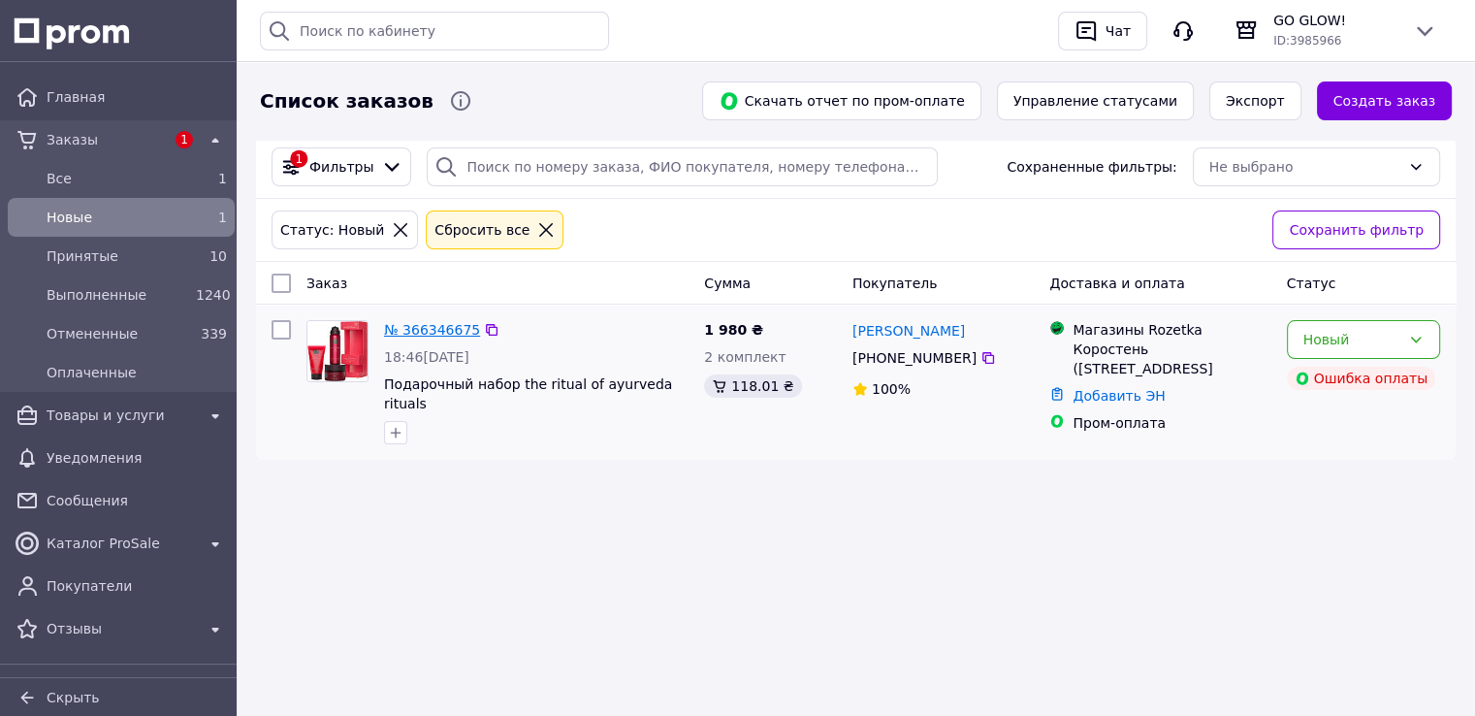
click at [444, 333] on link "№ 366346675" at bounding box center [432, 330] width 96 height 16
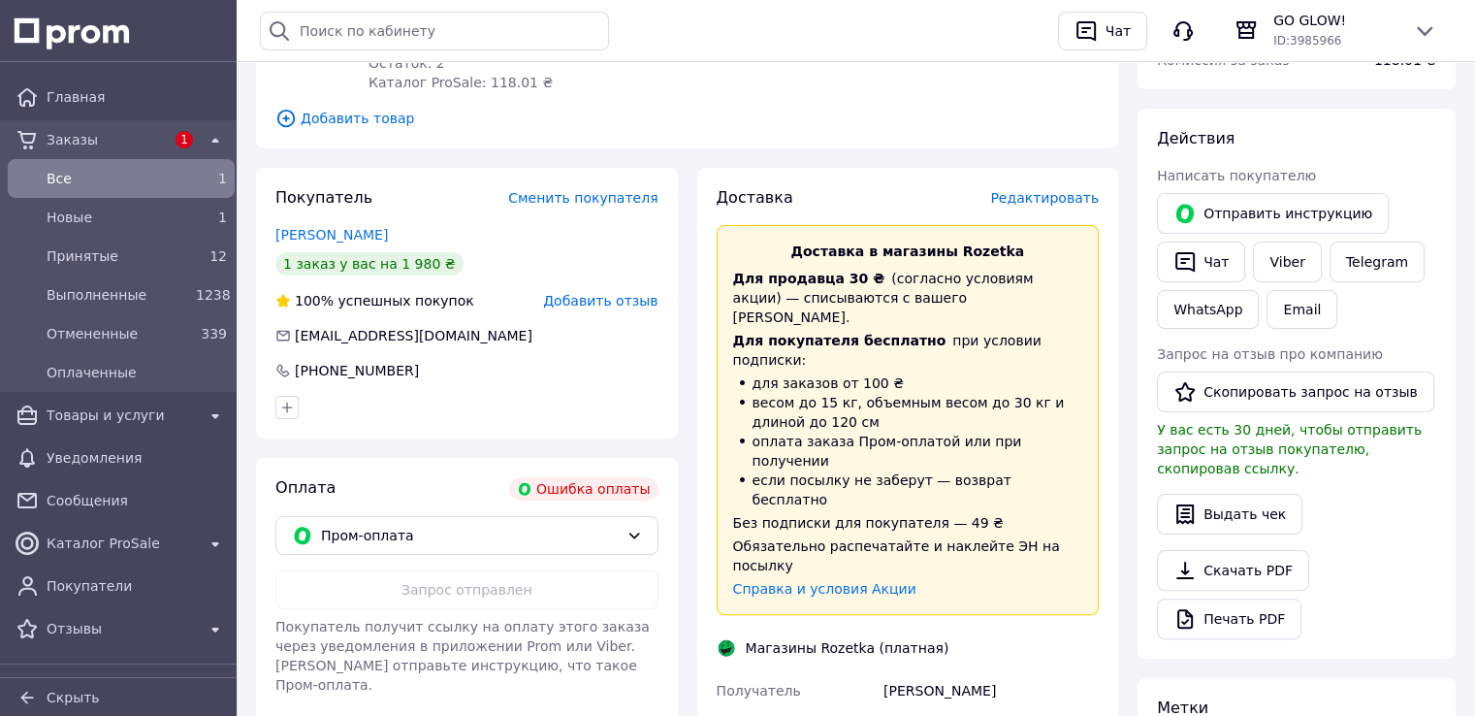
scroll to position [388, 0]
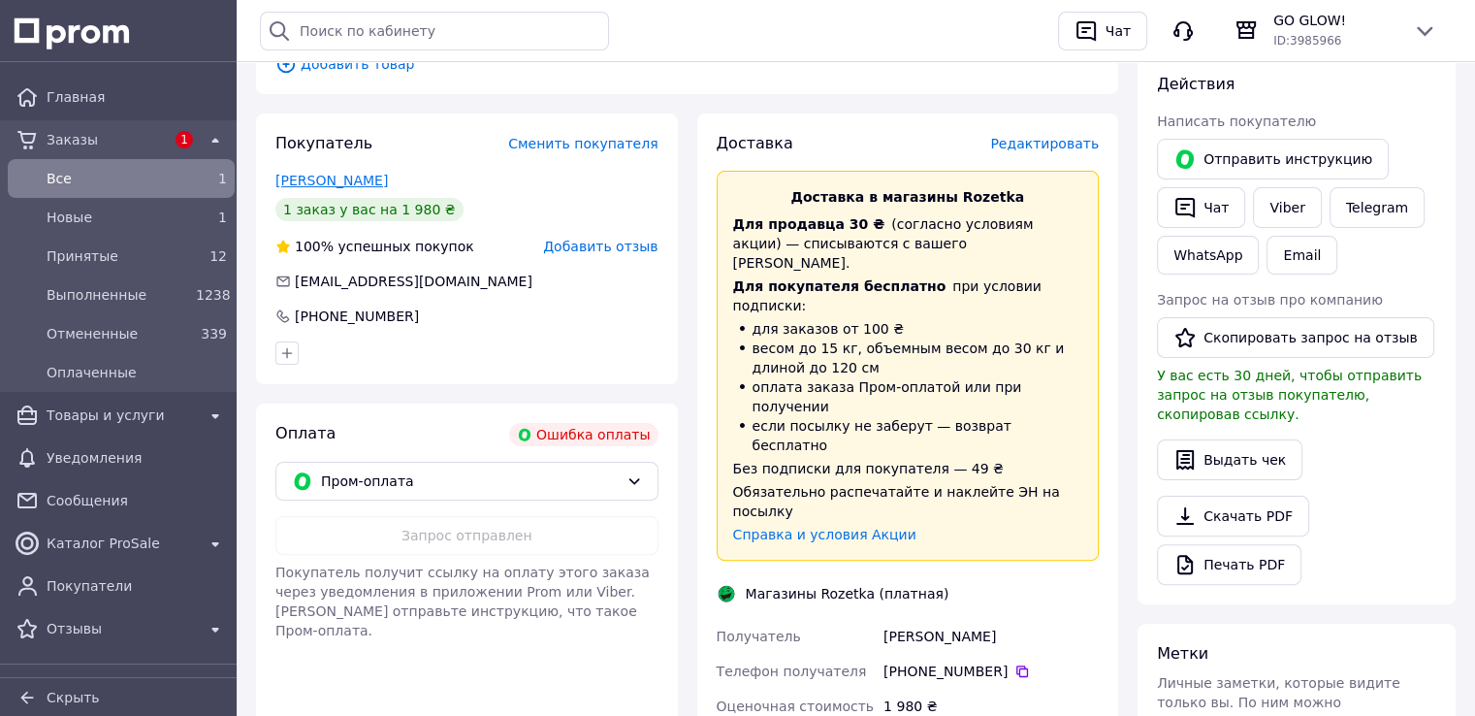
click at [324, 184] on link "[PERSON_NAME]" at bounding box center [331, 181] width 112 height 16
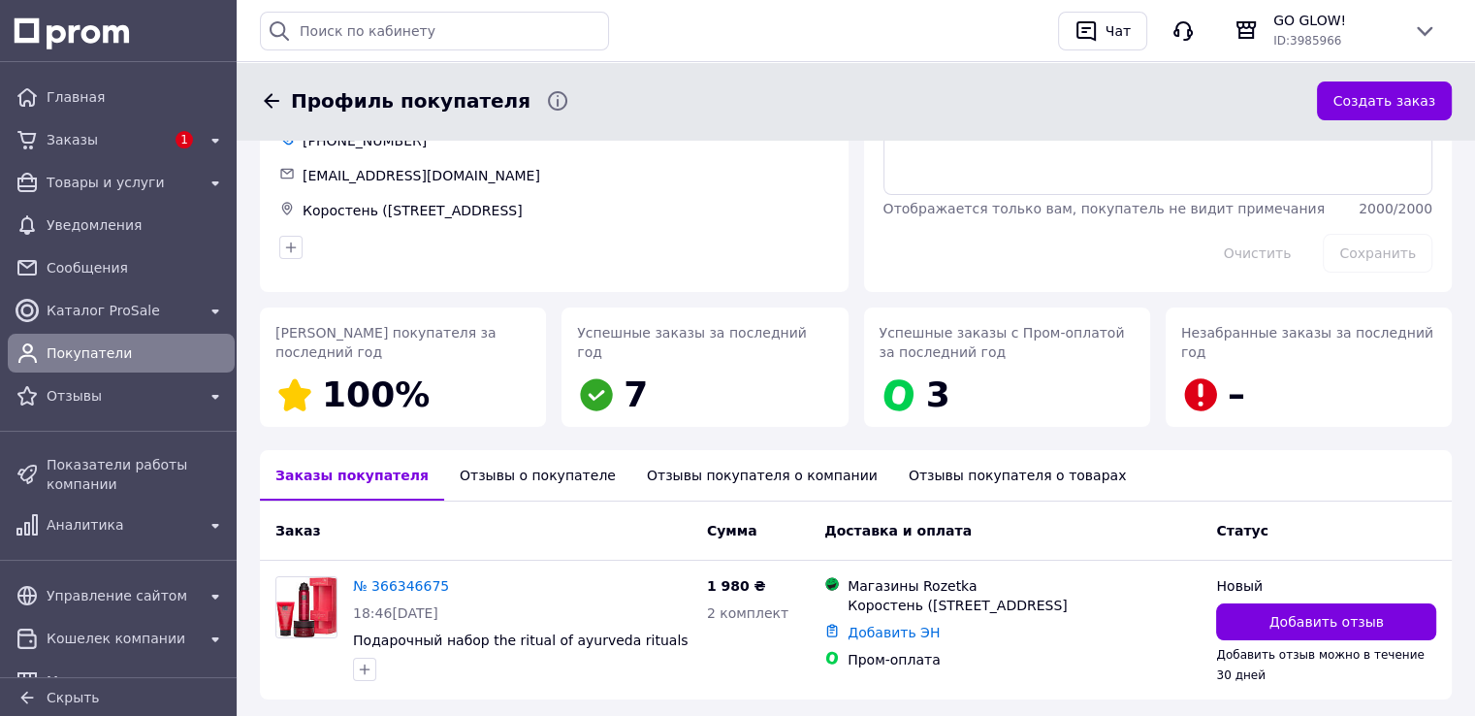
scroll to position [208, 0]
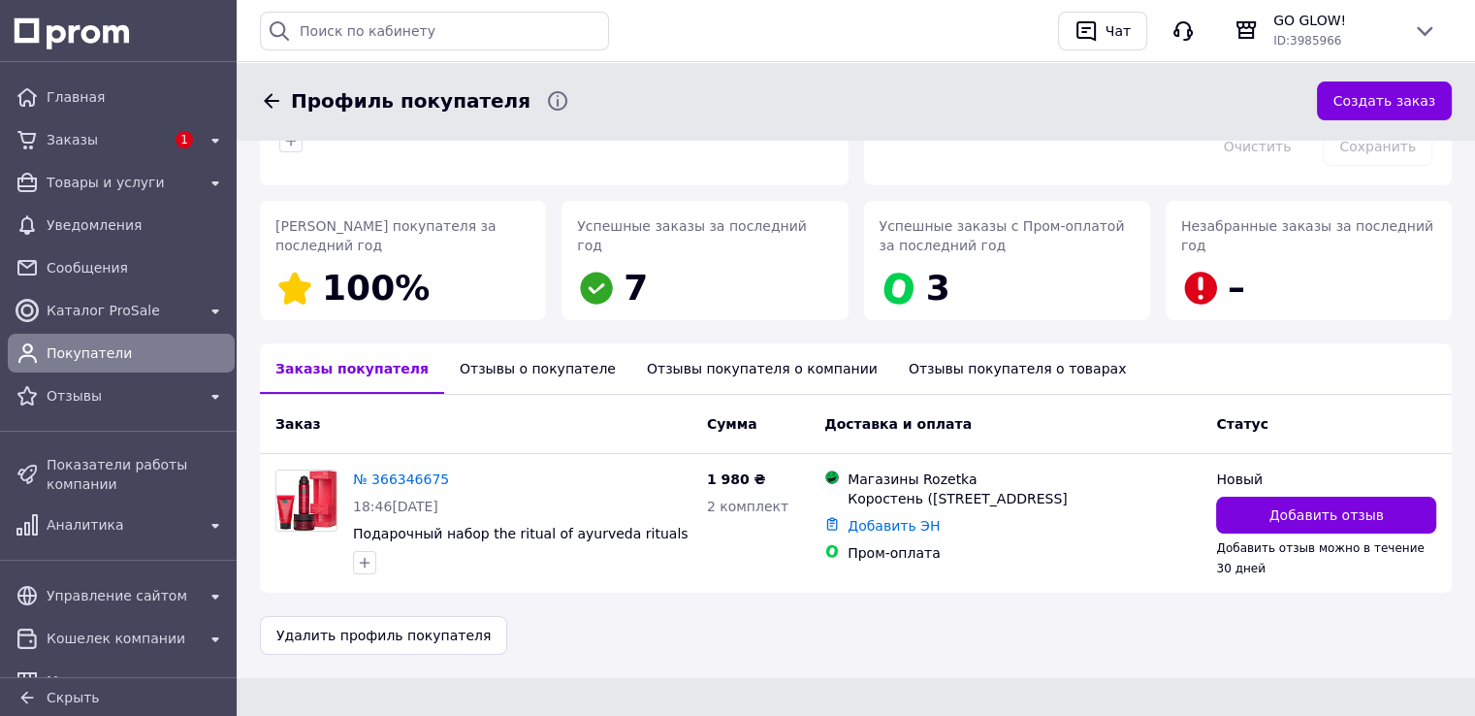
click at [491, 365] on div "Отзывы о покупателе" at bounding box center [537, 368] width 187 height 50
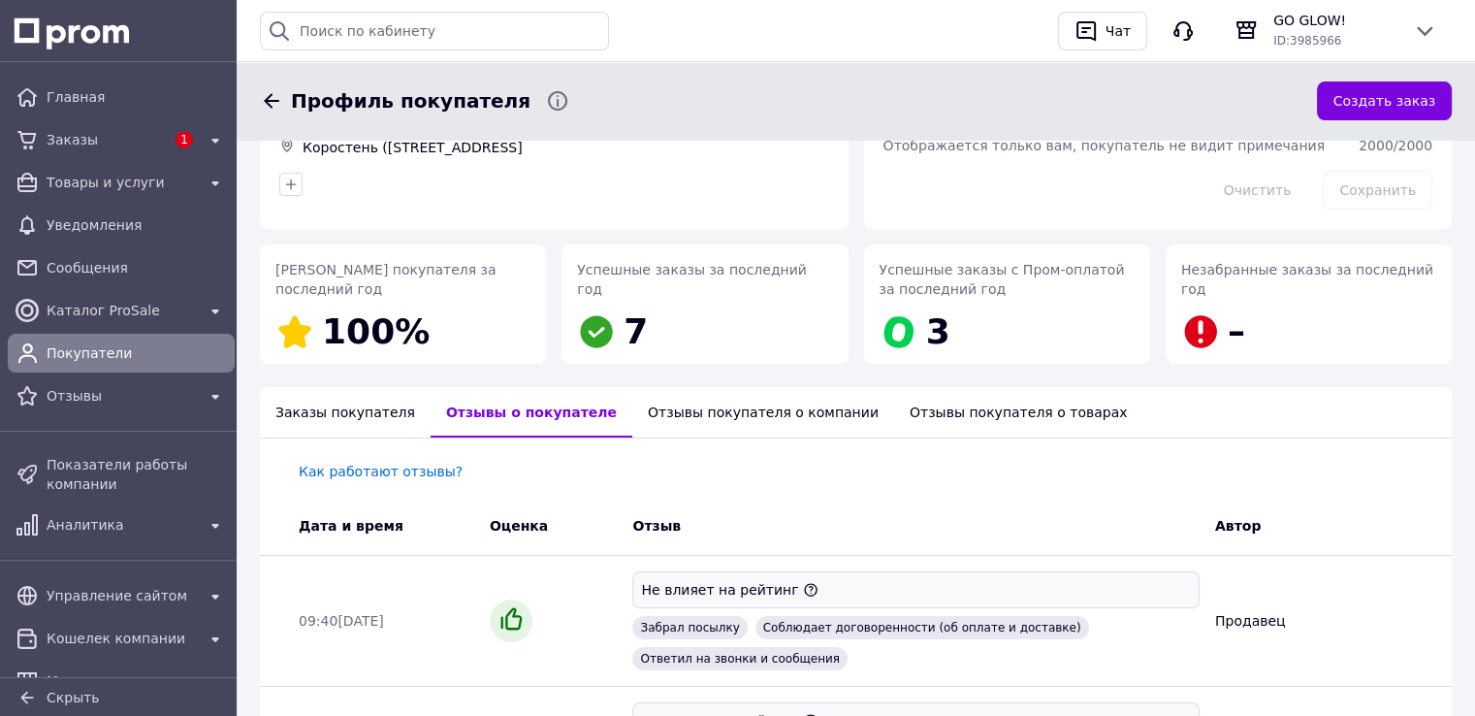
scroll to position [0, 0]
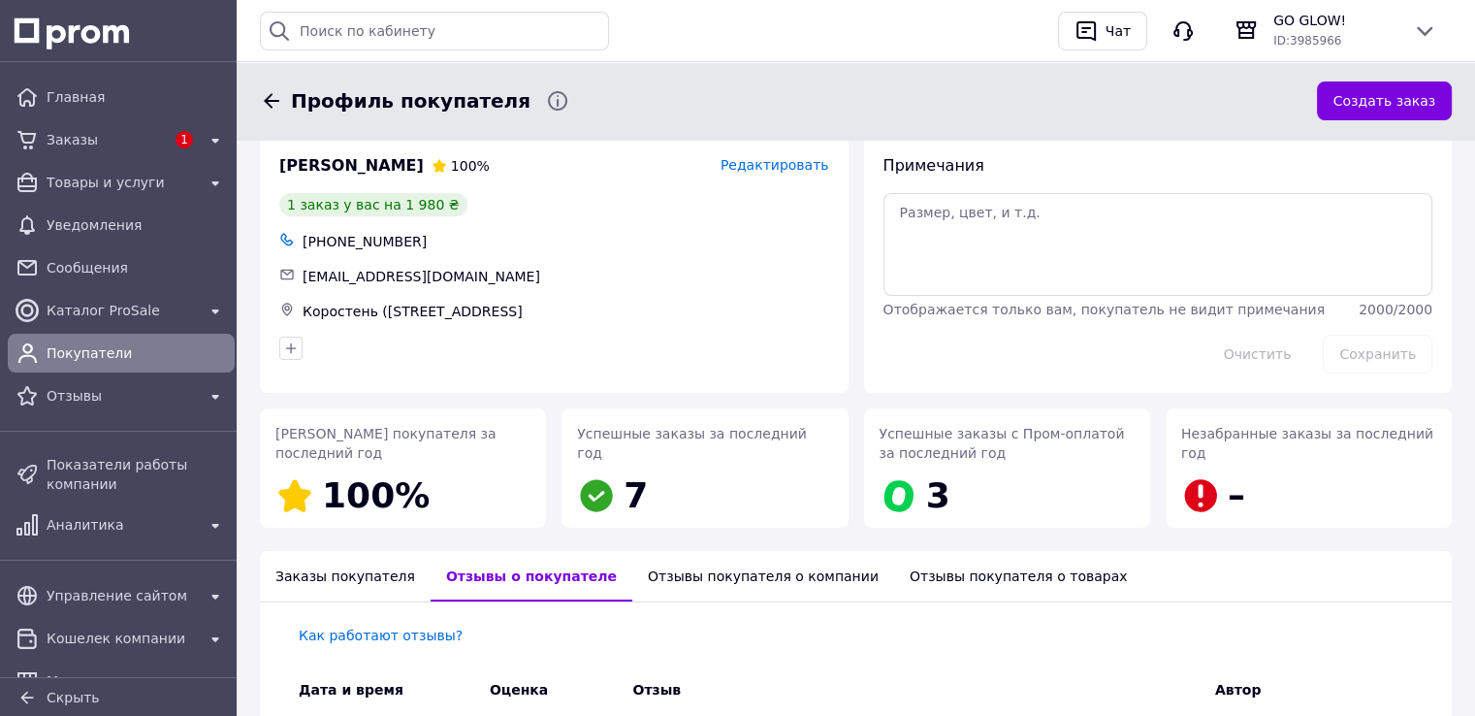
click at [680, 573] on div "Отзывы покупателя о компании" at bounding box center [763, 576] width 262 height 50
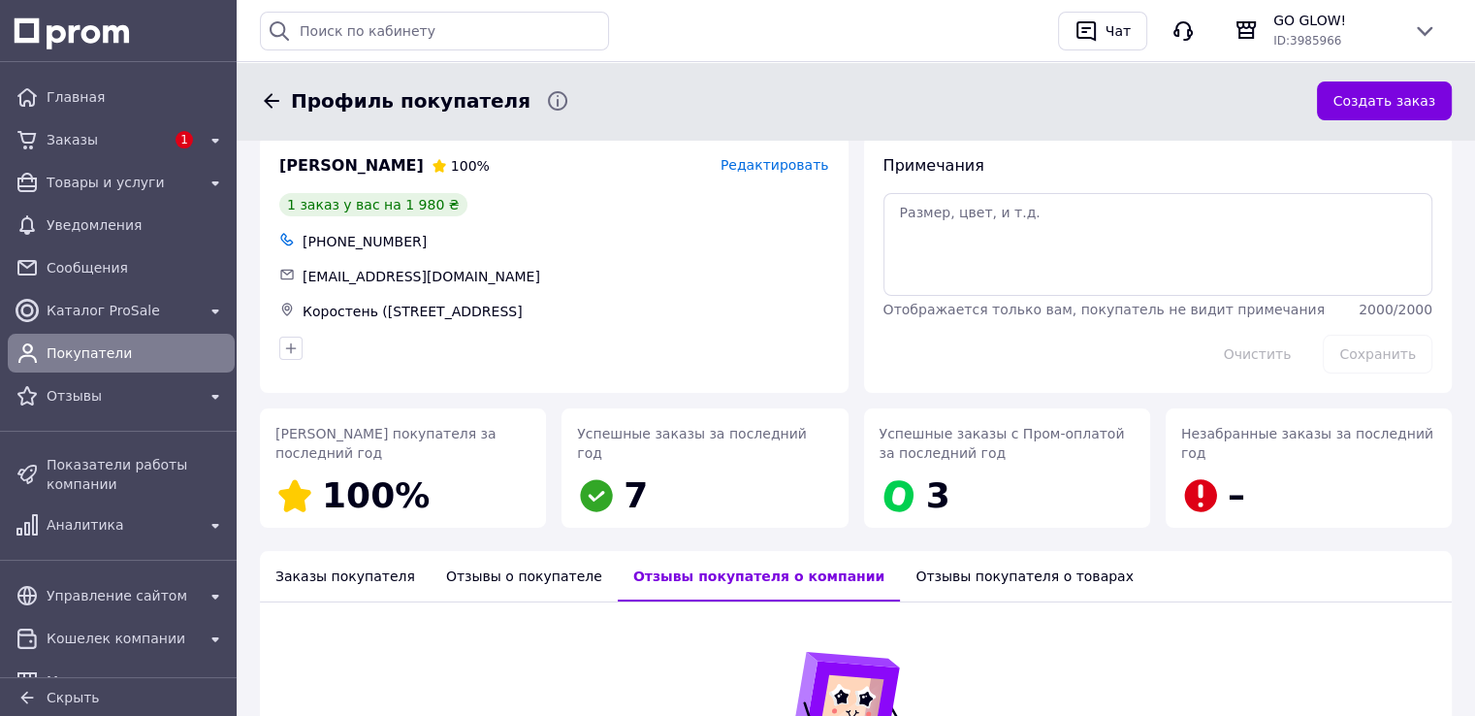
click at [906, 585] on div "Отзывы покупателя о товарах" at bounding box center [1024, 576] width 249 height 50
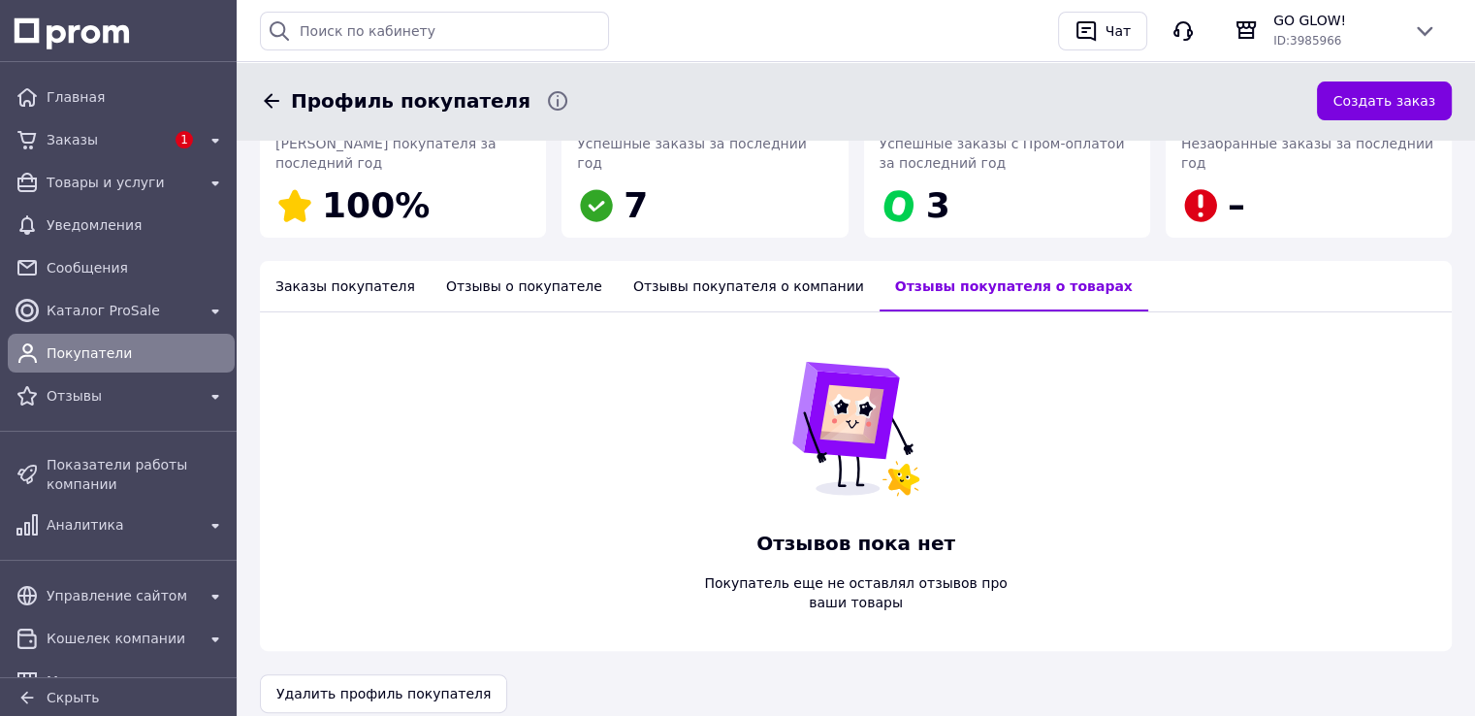
scroll to position [291, 0]
click at [105, 132] on span "Заказы" at bounding box center [106, 139] width 118 height 19
